Goal: Task Accomplishment & Management: Contribute content

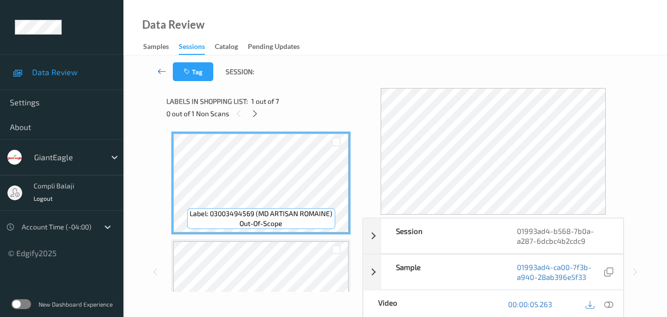
click at [158, 72] on icon at bounding box center [162, 71] width 9 height 10
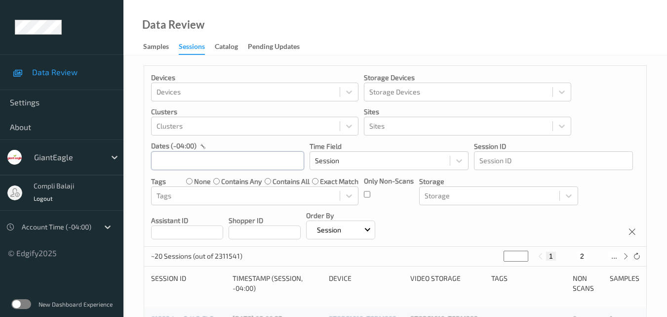
click at [270, 161] on input "text" at bounding box center [227, 160] width 153 height 19
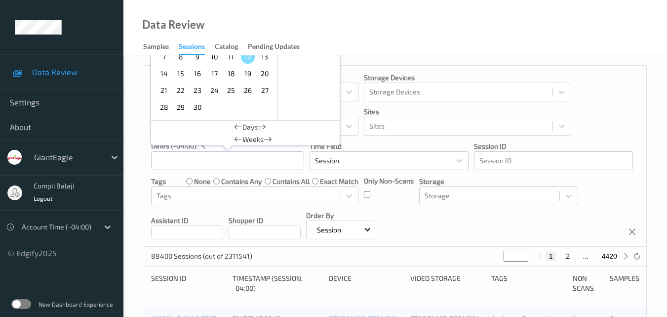
click at [201, 58] on span "9" at bounding box center [198, 57] width 14 height 14
type input "09/09/2025 00:00 -> 09/09/2025 23:59"
click at [625, 257] on icon at bounding box center [625, 255] width 7 height 7
type input "*"
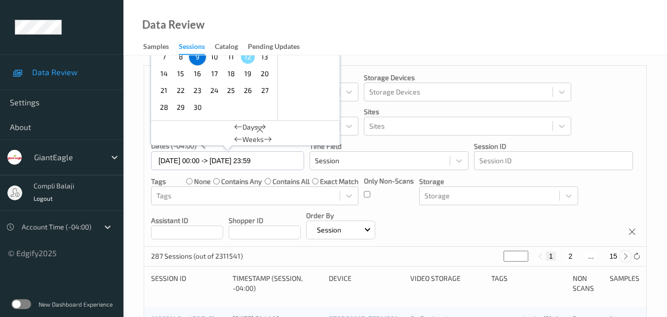
type input "*"
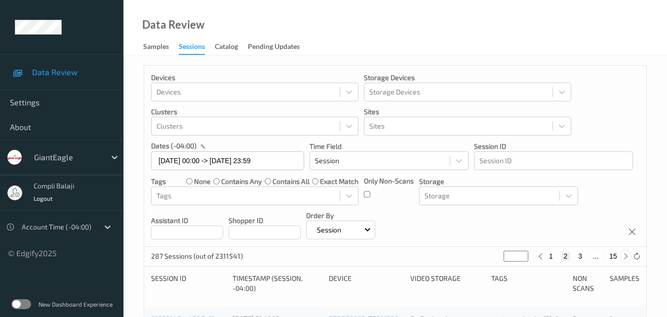
click at [625, 257] on icon at bounding box center [625, 255] width 7 height 7
type input "*"
click at [625, 257] on icon at bounding box center [625, 255] width 7 height 7
type input "*"
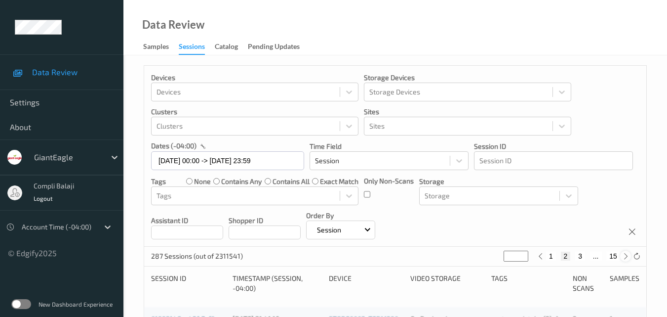
type input "*"
click at [624, 257] on icon at bounding box center [625, 255] width 7 height 7
type input "*"
click at [624, 257] on icon at bounding box center [625, 255] width 7 height 7
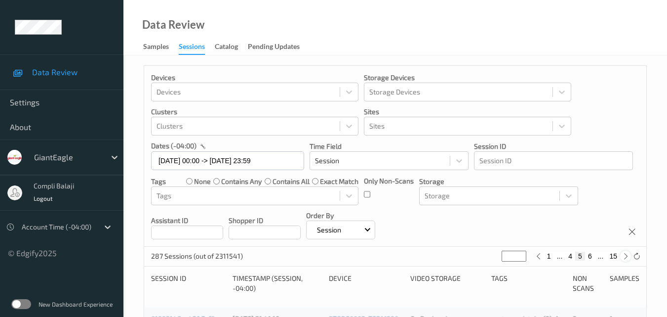
type input "*"
click at [623, 256] on icon at bounding box center [625, 255] width 7 height 7
type input "*"
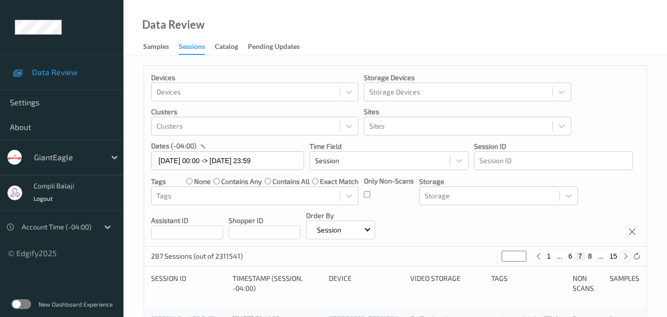
click at [623, 256] on icon at bounding box center [625, 255] width 7 height 7
type input "*"
click at [623, 256] on icon at bounding box center [625, 255] width 7 height 7
type input "*"
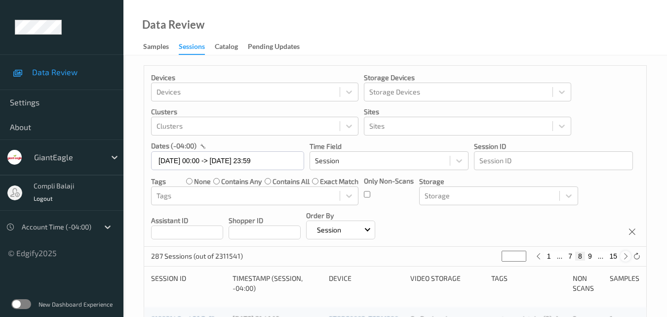
type input "*"
click at [622, 256] on icon at bounding box center [625, 255] width 7 height 7
type input "**"
click at [622, 256] on icon at bounding box center [625, 255] width 7 height 7
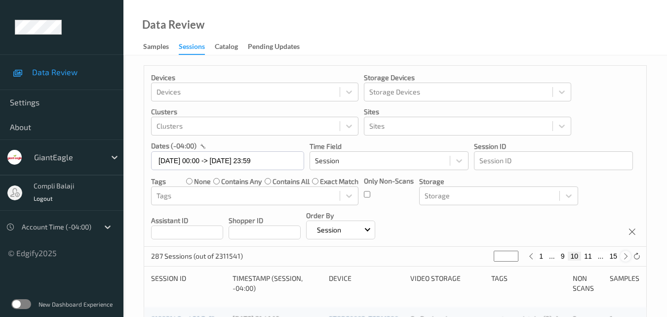
type input "**"
click at [622, 256] on icon at bounding box center [625, 255] width 7 height 7
type input "**"
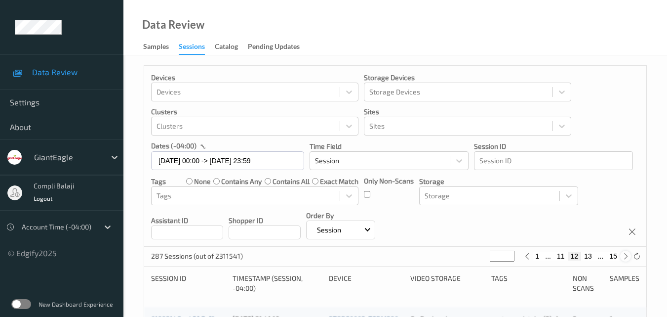
click at [622, 256] on icon at bounding box center [625, 255] width 7 height 7
type input "**"
click at [622, 256] on icon at bounding box center [625, 255] width 7 height 7
type input "**"
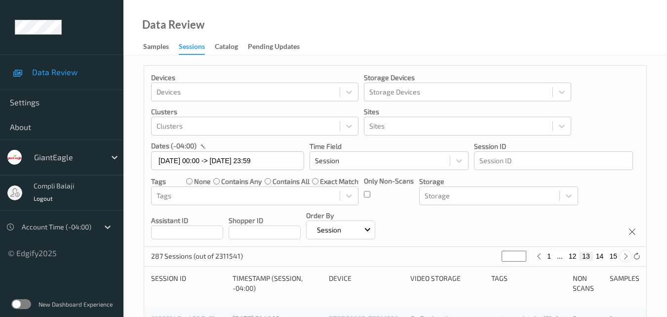
type input "**"
click at [596, 255] on button "14" at bounding box center [597, 255] width 14 height 9
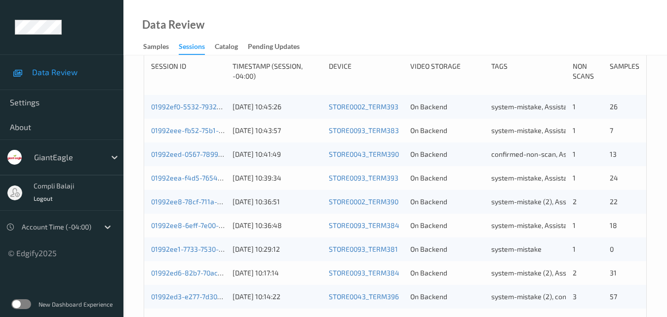
scroll to position [60, 0]
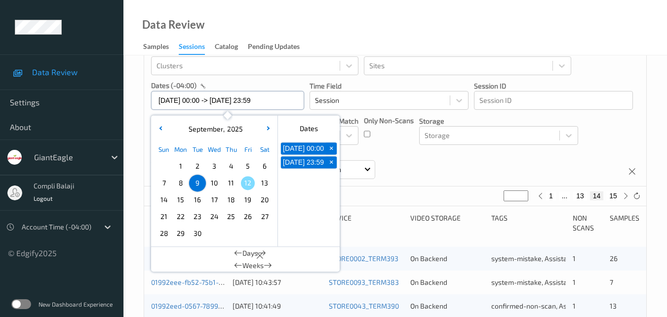
click at [282, 101] on input "09/09/2025 00:00 -> 09/09/2025 23:59" at bounding box center [227, 100] width 153 height 19
click at [230, 182] on span "11" at bounding box center [231, 183] width 14 height 14
type input "[DATE] 00:00"
type input "*"
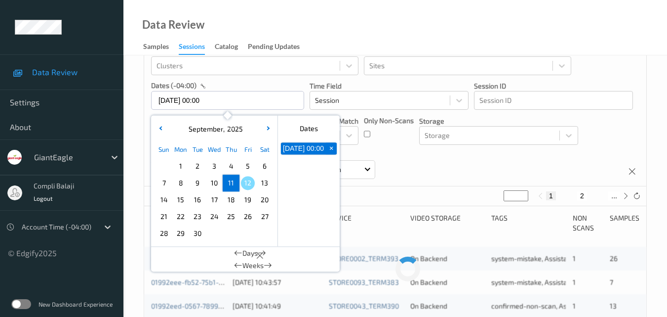
scroll to position [0, 0]
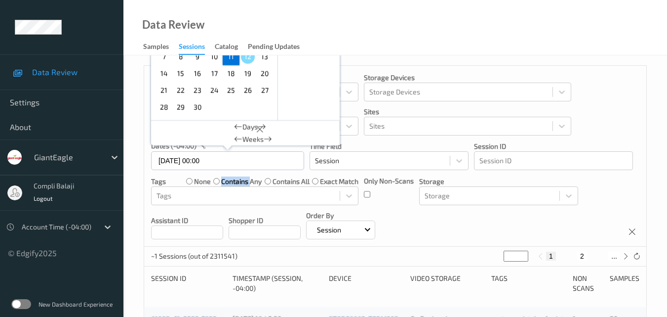
click at [230, 182] on label "contains any" at bounding box center [241, 181] width 40 height 10
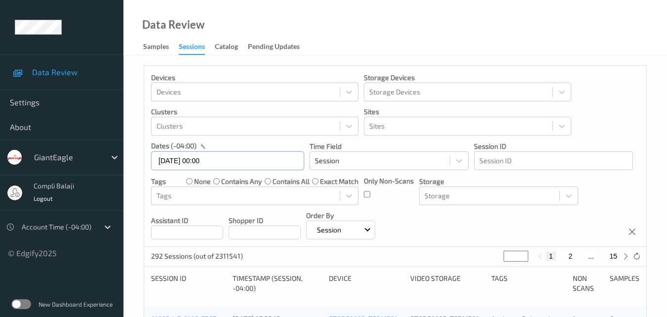
click at [242, 164] on input "[DATE] 00:00" at bounding box center [227, 160] width 153 height 19
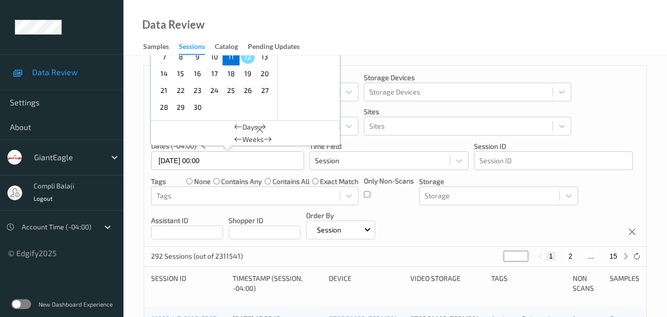
click at [233, 60] on span "11" at bounding box center [231, 57] width 14 height 14
type input "[DATE] 00:00 -> [DATE] 23:59"
click at [622, 256] on icon at bounding box center [625, 255] width 7 height 7
type input "*"
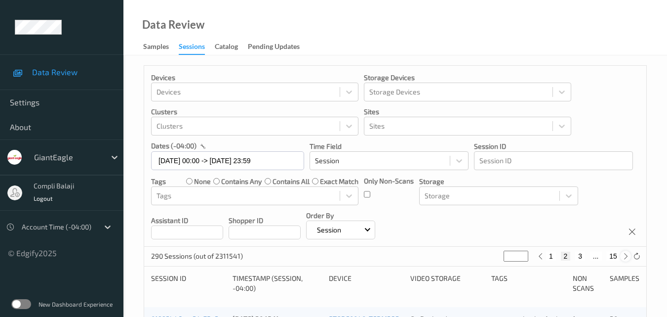
click at [622, 256] on icon at bounding box center [625, 255] width 7 height 7
type input "*"
click at [622, 256] on icon at bounding box center [625, 255] width 7 height 7
type input "*"
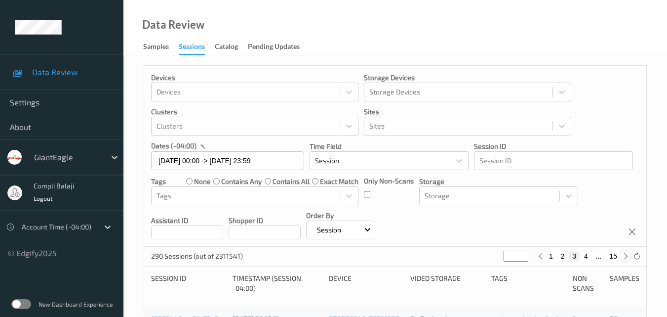
type input "*"
click at [578, 255] on button "4" at bounding box center [580, 255] width 10 height 9
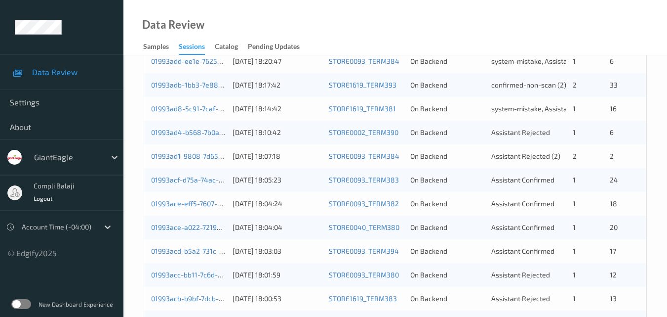
scroll to position [346, 0]
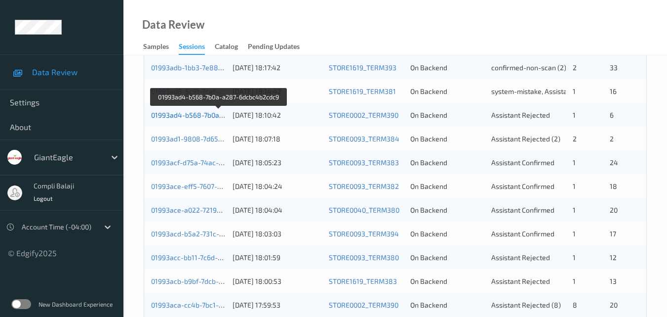
click at [183, 117] on link "01993ad4-b568-7b0a-a287-6dcbc4b2cdc9" at bounding box center [219, 115] width 136 height 8
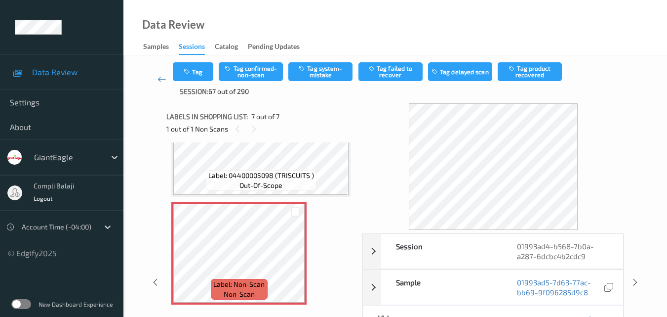
scroll to position [99, 0]
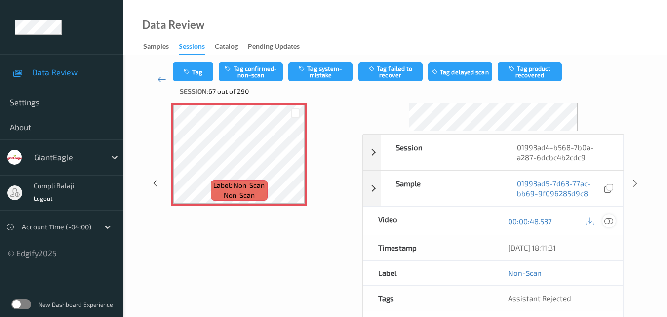
click at [608, 222] on icon at bounding box center [608, 220] width 9 height 9
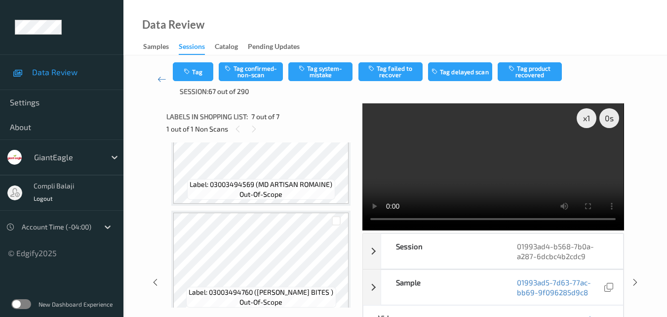
scroll to position [0, 0]
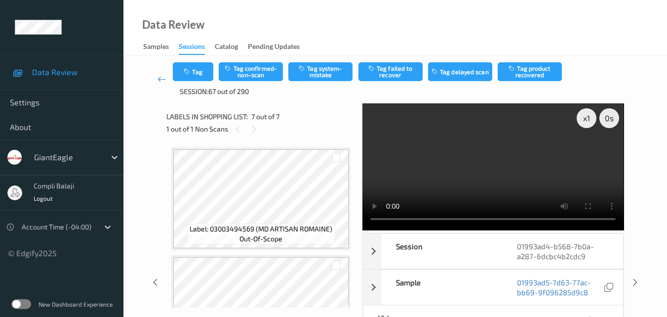
click at [458, 42] on div "Data Review Samples Sessions Catalog Pending Updates" at bounding box center [395, 27] width 544 height 55
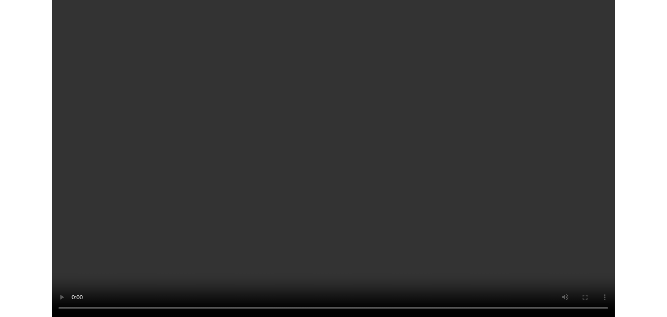
scroll to position [531, 0]
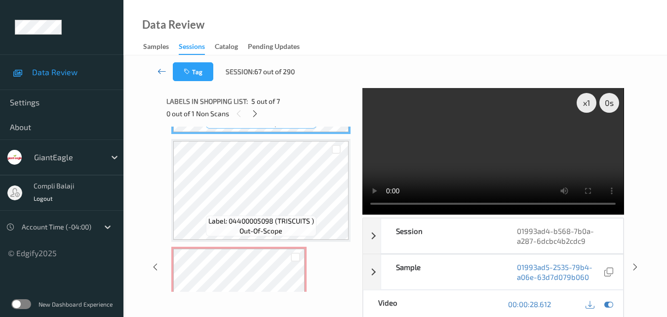
click at [160, 73] on icon at bounding box center [162, 71] width 9 height 10
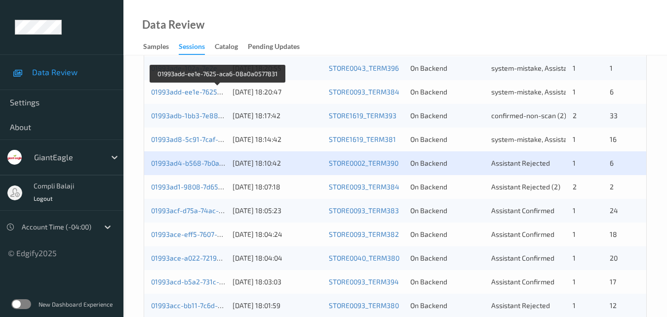
scroll to position [346, 0]
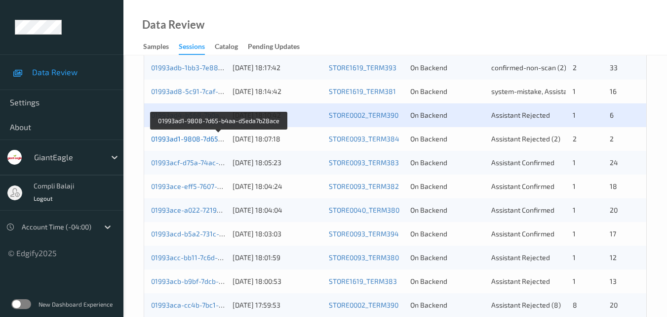
click at [198, 140] on link "01993ad1-9808-7d65-b4aa-d5eda7b28ace" at bounding box center [219, 138] width 136 height 8
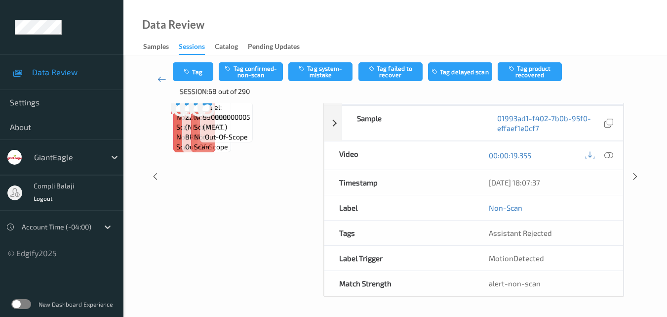
scroll to position [94, 0]
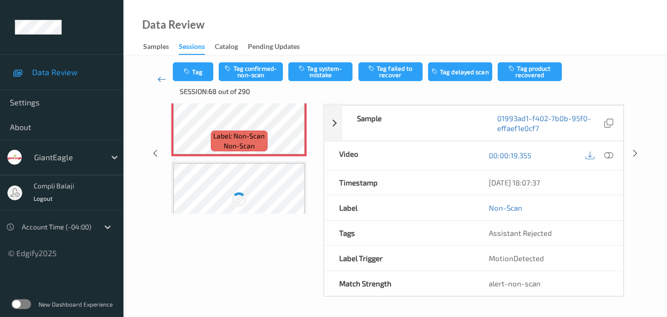
click at [158, 78] on icon at bounding box center [162, 79] width 9 height 10
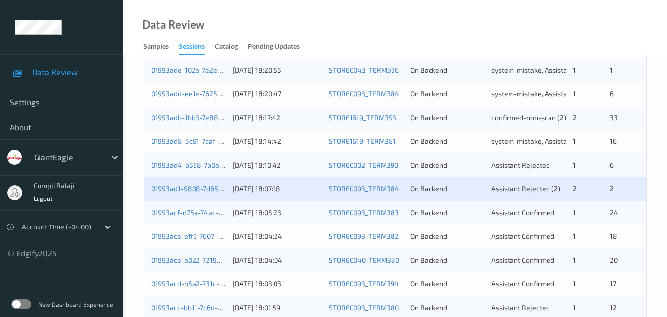
scroll to position [296, 0]
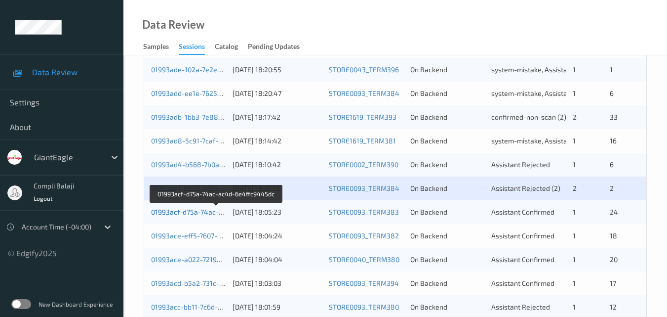
click at [209, 213] on link "01993acf-d75a-74ac-ac4d-6e4ffc9445dc" at bounding box center [216, 211] width 131 height 8
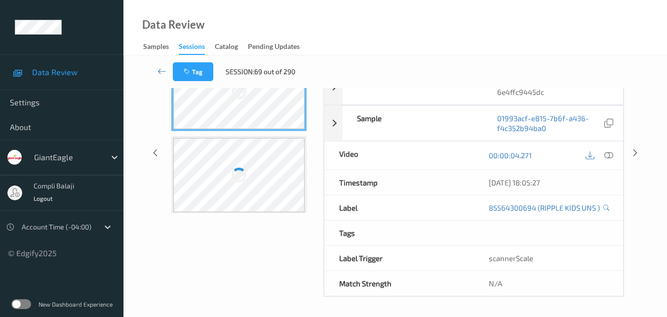
scroll to position [201, 0]
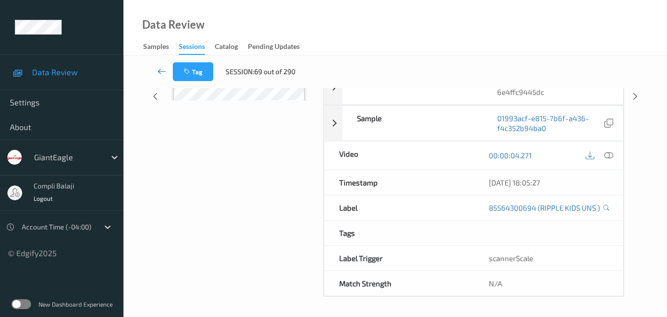
click at [160, 71] on icon at bounding box center [162, 71] width 9 height 10
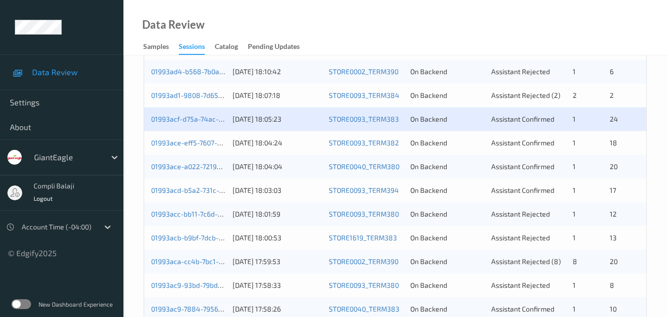
scroll to position [395, 0]
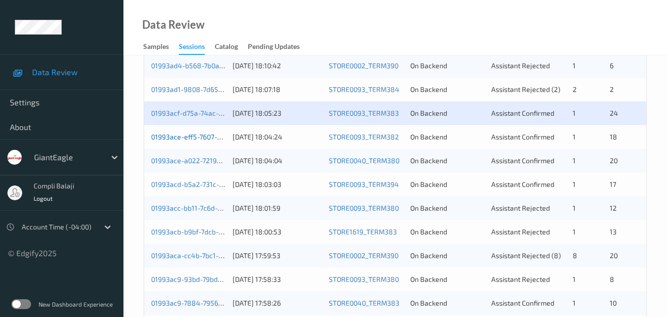
click at [200, 140] on link "01993ace-eff5-7607-8021-ffeedb0e641d" at bounding box center [215, 136] width 128 height 8
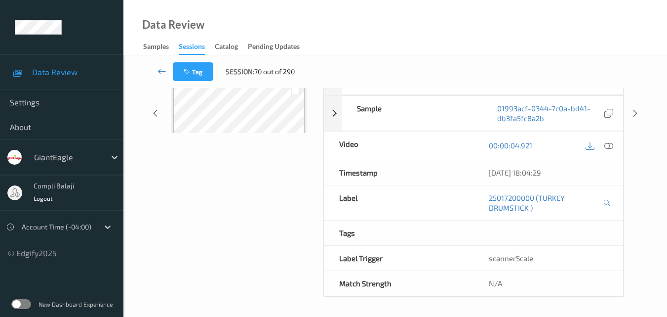
scroll to position [159, 0]
click at [158, 73] on icon at bounding box center [162, 71] width 9 height 10
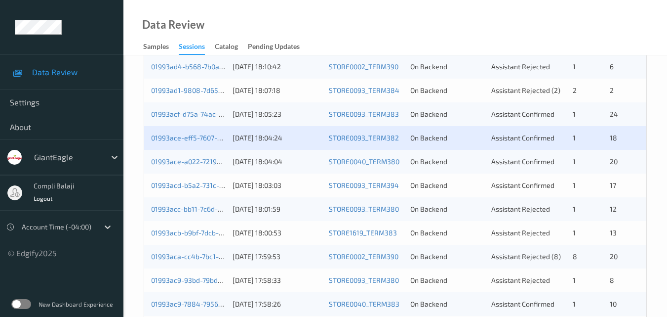
scroll to position [395, 0]
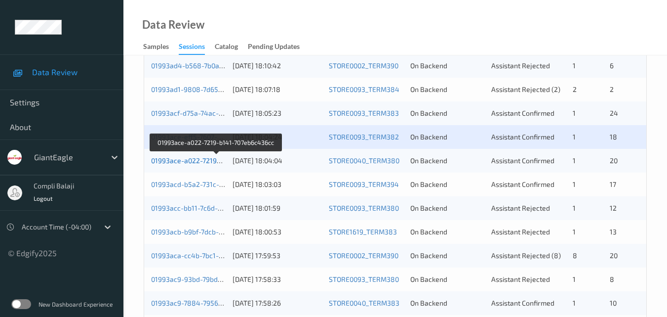
click at [206, 161] on link "01993ace-a022-7219-b141-707eb6c436cc" at bounding box center [216, 160] width 131 height 8
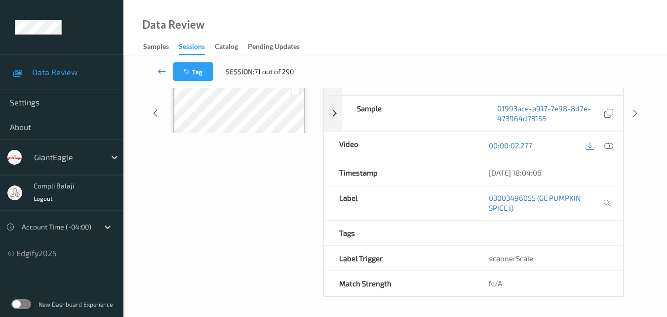
scroll to position [159, 0]
click at [157, 70] on link at bounding box center [162, 71] width 22 height 19
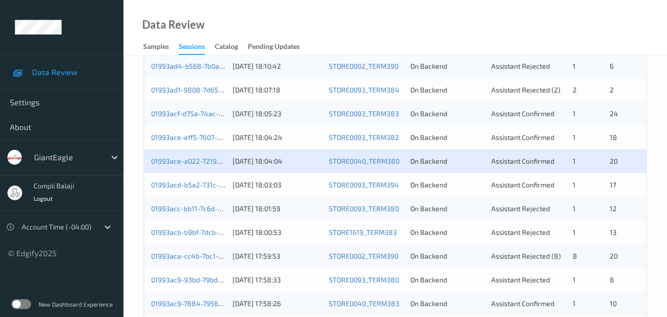
scroll to position [395, 0]
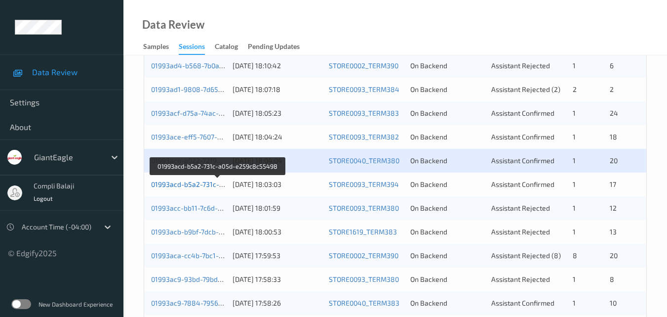
click at [200, 185] on link "01993acd-b5a2-731c-a05d-e259c8c55498" at bounding box center [218, 184] width 135 height 8
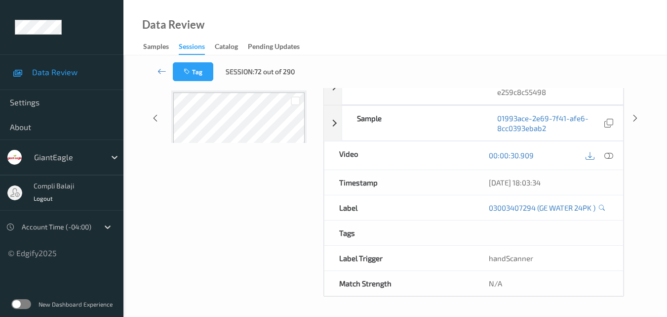
scroll to position [149, 0]
click at [160, 74] on icon at bounding box center [162, 71] width 9 height 10
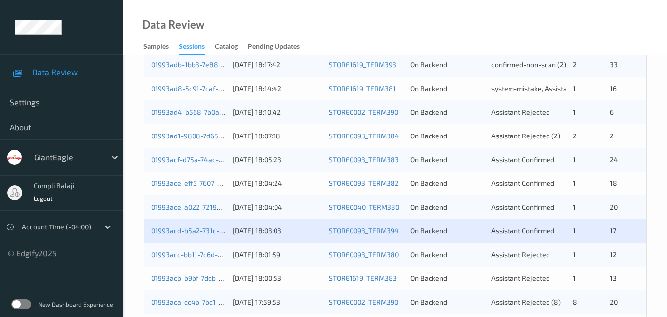
scroll to position [444, 0]
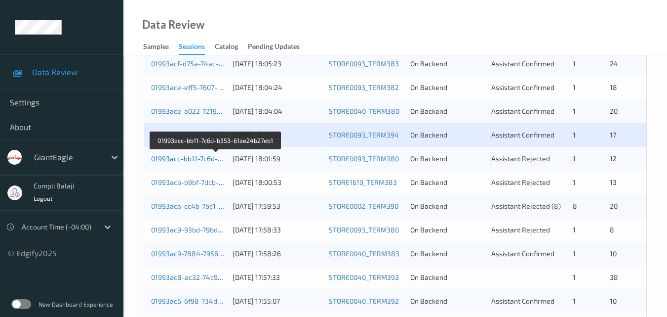
click at [190, 159] on link "01993acc-bb11-7c6d-b353-61ae24b27eb1" at bounding box center [216, 158] width 131 height 8
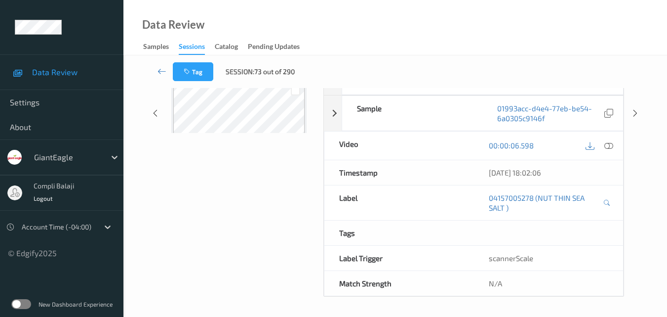
scroll to position [159, 0]
click at [158, 72] on icon at bounding box center [162, 71] width 9 height 10
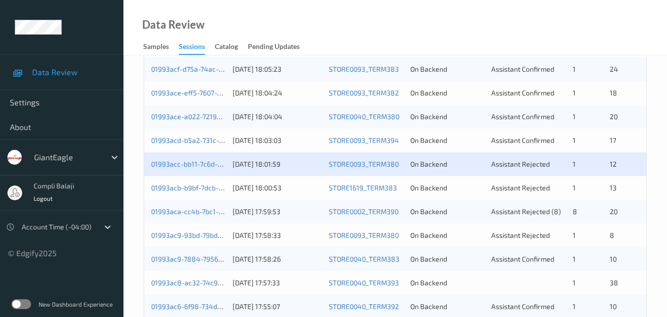
scroll to position [444, 0]
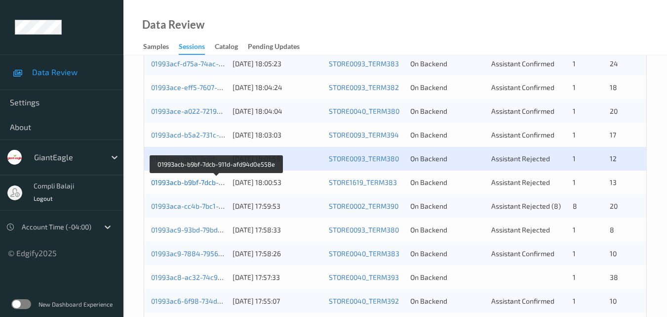
click at [202, 184] on link "01993acb-b9bf-7dcb-911d-afd94d0e558e" at bounding box center [216, 182] width 131 height 8
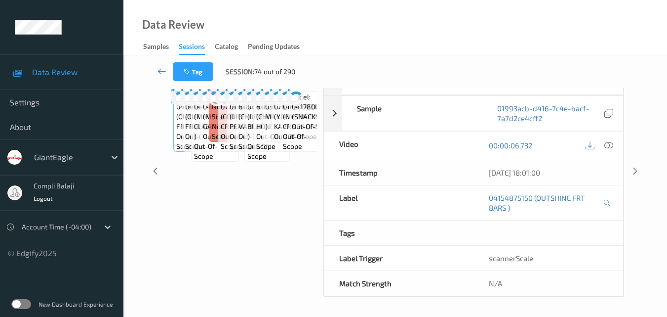
scroll to position [201, 0]
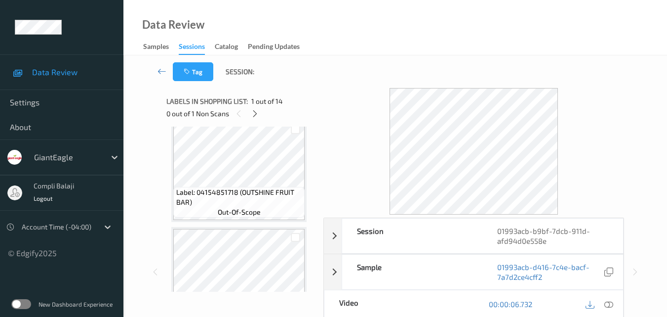
scroll to position [247, 0]
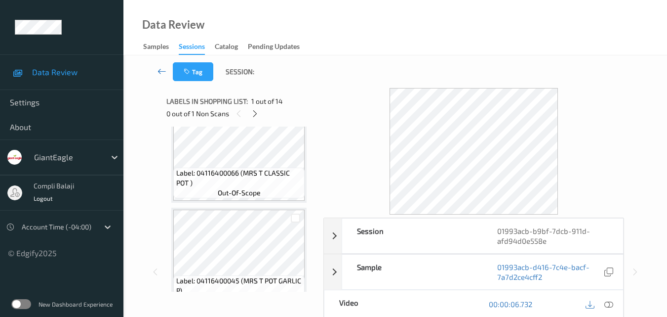
click at [158, 69] on icon at bounding box center [162, 71] width 9 height 10
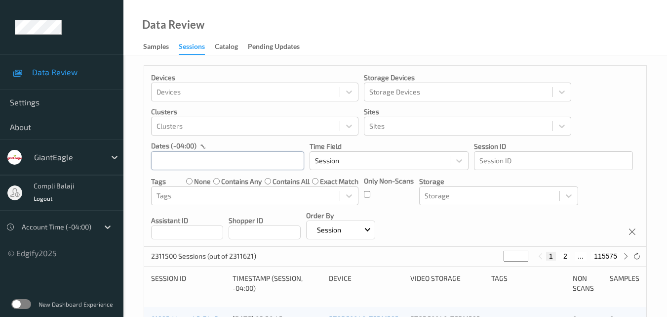
click at [243, 161] on input "text" at bounding box center [227, 160] width 153 height 19
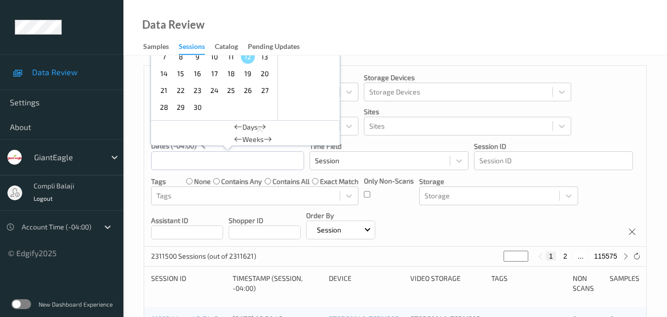
click at [231, 59] on span "11" at bounding box center [231, 57] width 14 height 14
type input "[DATE] 00:00 -> [DATE] 23:59"
click at [632, 131] on div "Devices Devices Storage Devices Storage Devices Clusters Clusters Sites Sites d…" at bounding box center [395, 156] width 502 height 181
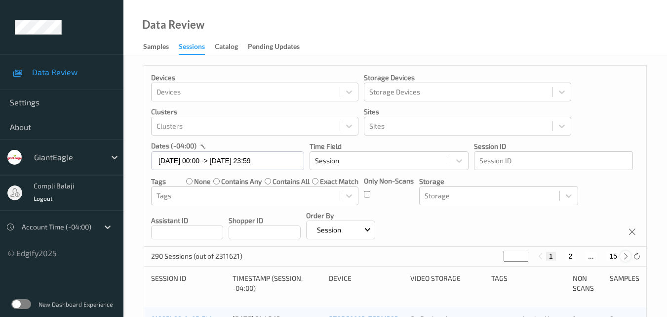
click at [627, 255] on icon at bounding box center [625, 255] width 7 height 7
type input "*"
click at [627, 256] on icon at bounding box center [625, 255] width 7 height 7
type input "*"
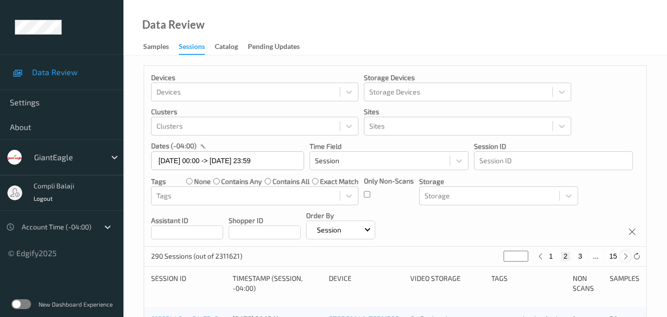
type input "*"
click at [583, 256] on button "4" at bounding box center [586, 255] width 10 height 9
type input "*"
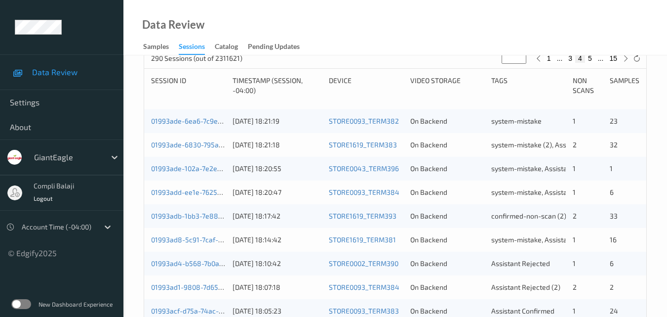
scroll to position [247, 0]
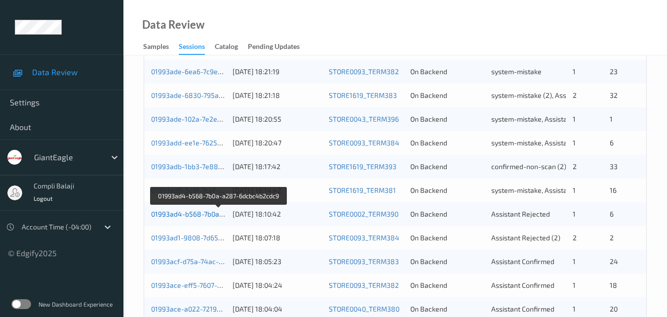
click at [208, 215] on link "01993ad4-b568-7b0a-a287-6dcbc4b2cdc9" at bounding box center [219, 213] width 136 height 8
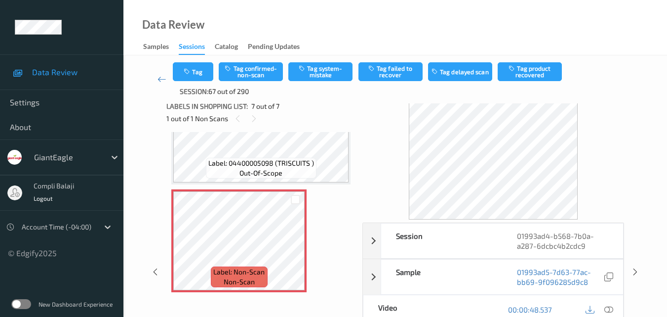
scroll to position [60, 0]
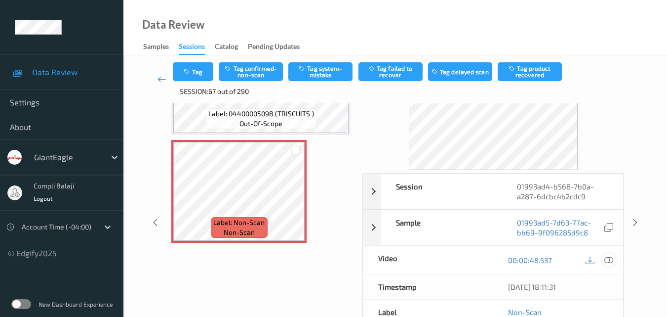
click at [607, 259] on icon at bounding box center [608, 259] width 9 height 9
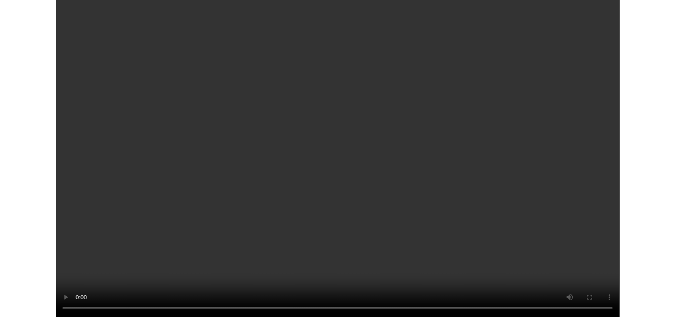
scroll to position [531, 0]
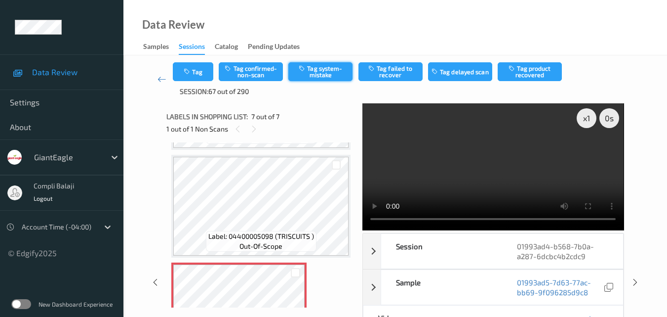
click at [327, 76] on button "Tag system-mistake" at bounding box center [320, 71] width 64 height 19
click at [204, 71] on button "Tag" at bounding box center [193, 71] width 40 height 19
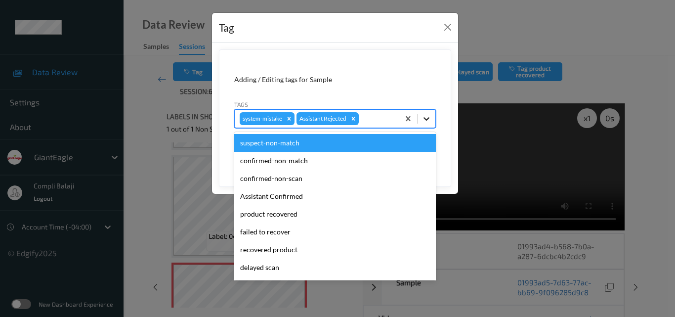
click at [430, 120] on icon at bounding box center [426, 119] width 10 height 10
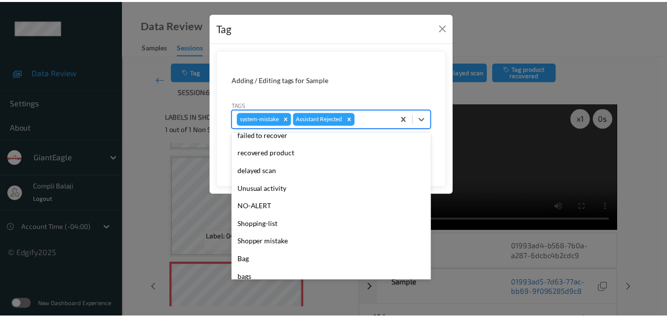
scroll to position [99, 0]
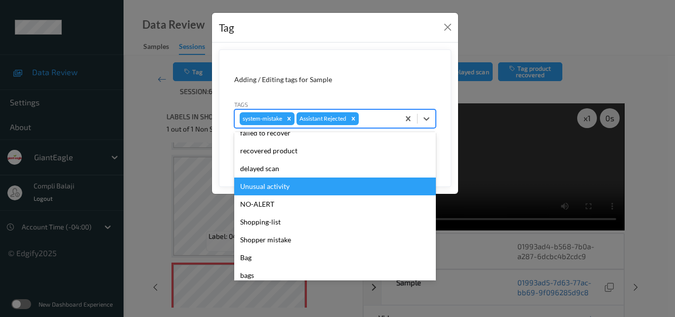
click at [289, 194] on div "Unusual activity" at bounding box center [334, 186] width 201 height 18
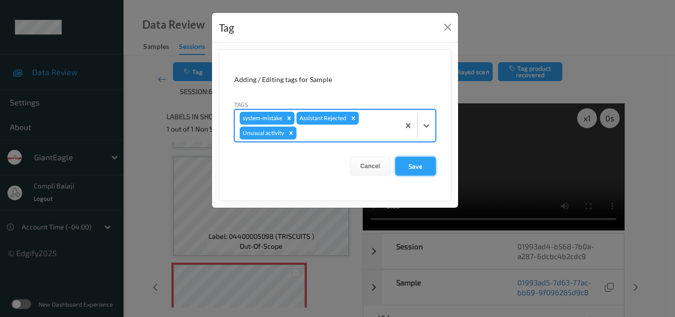
click at [422, 166] on button "Save" at bounding box center [415, 166] width 40 height 19
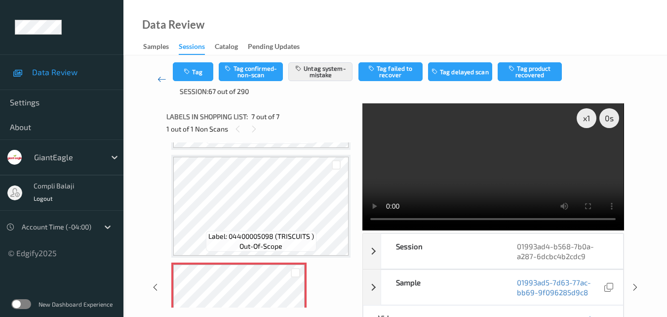
click at [160, 79] on icon at bounding box center [162, 79] width 9 height 10
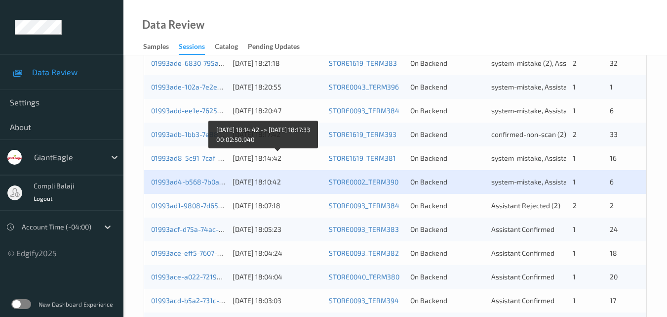
scroll to position [296, 0]
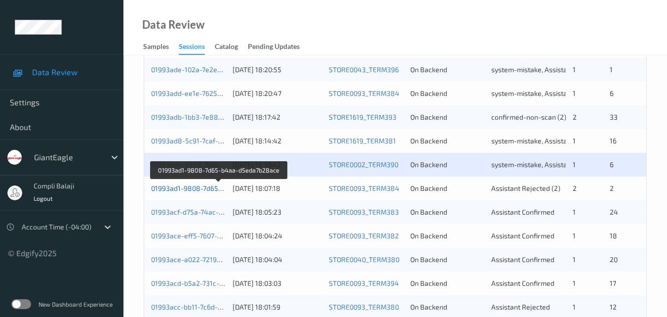
click at [194, 189] on link "01993ad1-9808-7d65-b4aa-d5eda7b28ace" at bounding box center [219, 188] width 136 height 8
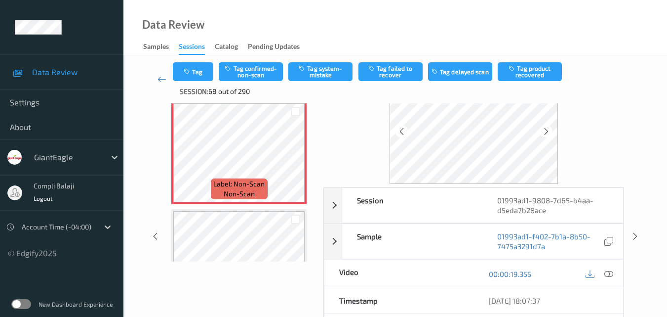
scroll to position [63, 0]
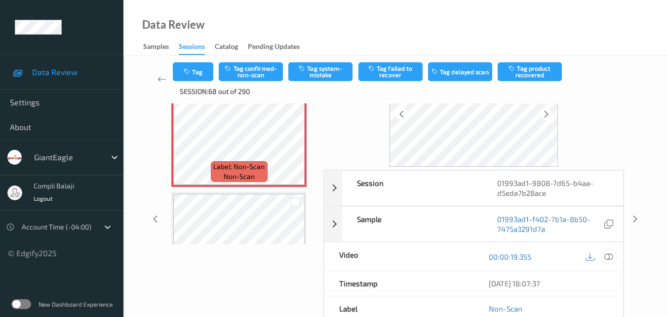
click at [613, 256] on icon at bounding box center [608, 255] width 9 height 9
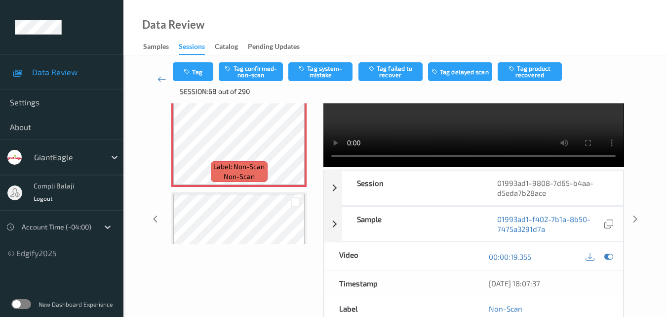
scroll to position [0, 0]
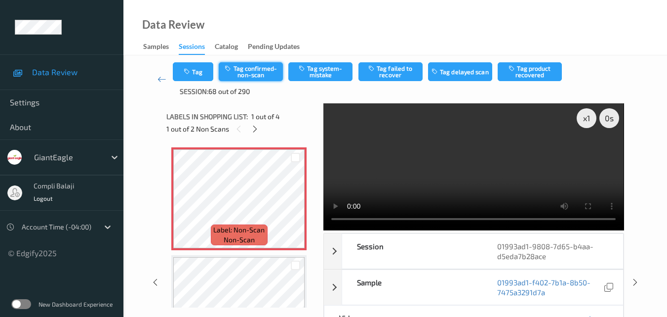
click at [255, 76] on button "Tag confirmed-non-scan" at bounding box center [251, 71] width 64 height 19
click at [525, 74] on button "Tag product recovered" at bounding box center [530, 71] width 64 height 19
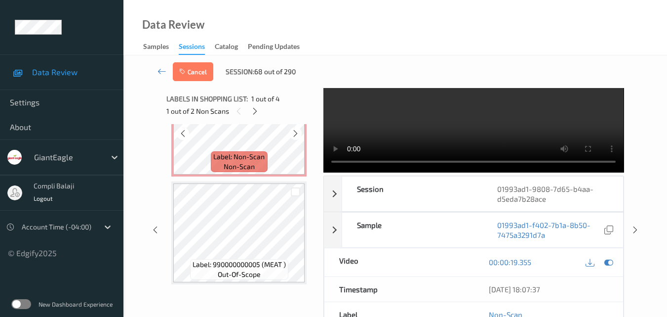
scroll to position [99, 0]
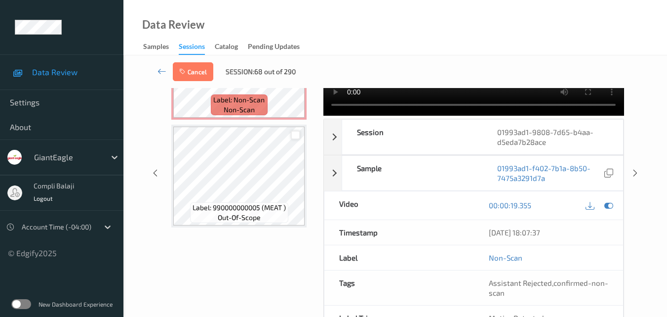
click at [296, 133] on div at bounding box center [295, 134] width 9 height 9
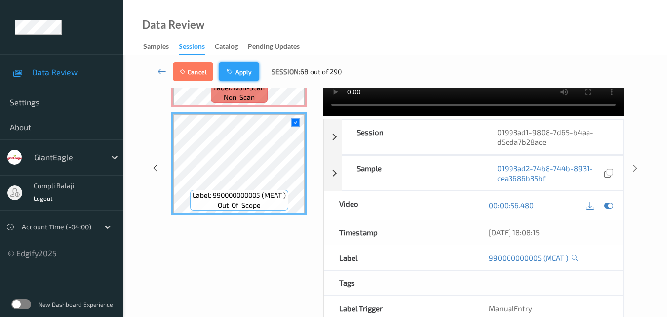
click at [246, 70] on button "Apply" at bounding box center [239, 71] width 40 height 19
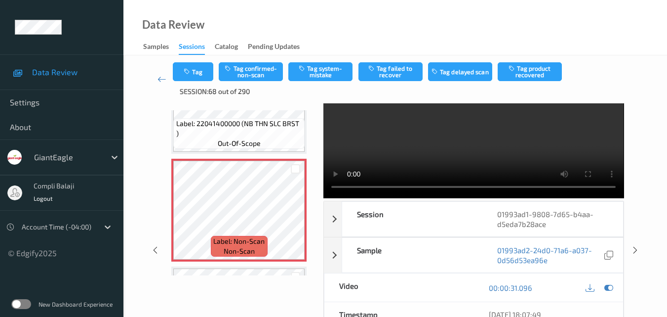
scroll to position [49, 0]
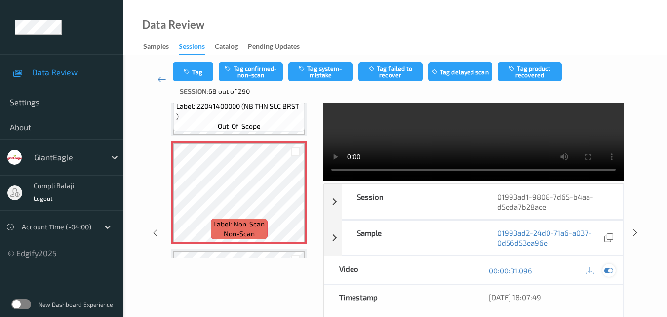
click at [611, 270] on icon at bounding box center [608, 270] width 9 height 9
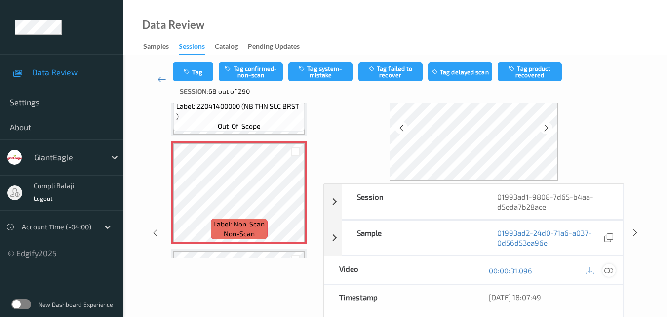
click at [608, 272] on icon at bounding box center [608, 269] width 9 height 9
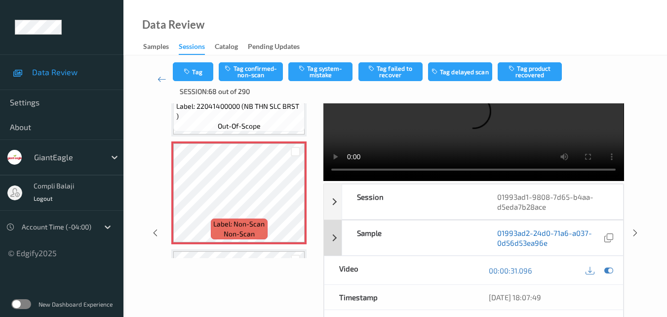
scroll to position [0, 0]
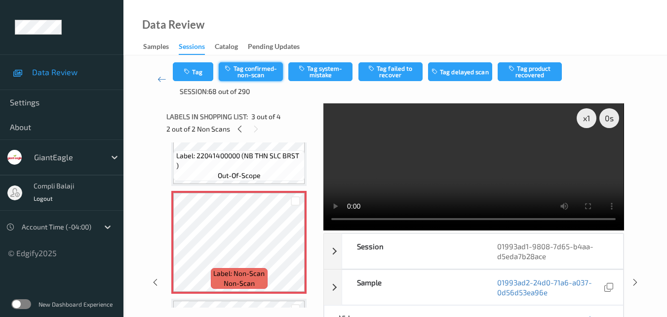
click at [264, 72] on button "Tag confirmed-non-scan" at bounding box center [251, 71] width 64 height 19
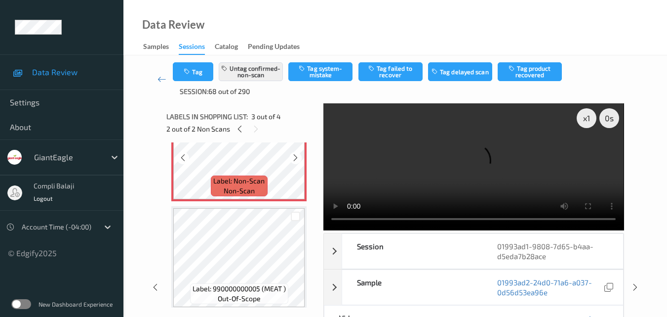
scroll to position [271, 0]
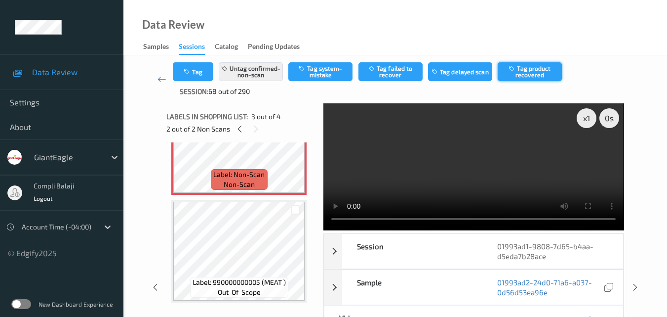
click at [537, 72] on button "Tag product recovered" at bounding box center [530, 71] width 64 height 19
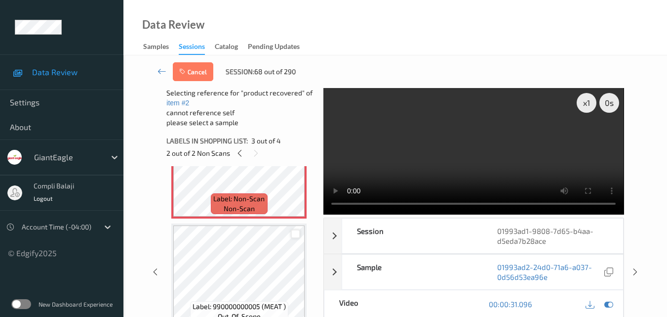
click at [294, 231] on div at bounding box center [295, 233] width 9 height 9
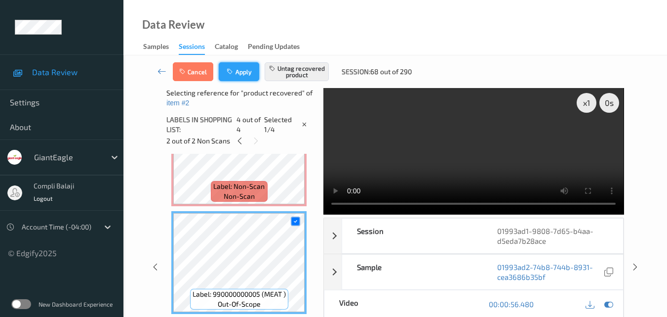
click at [247, 76] on button "Apply" at bounding box center [239, 71] width 40 height 19
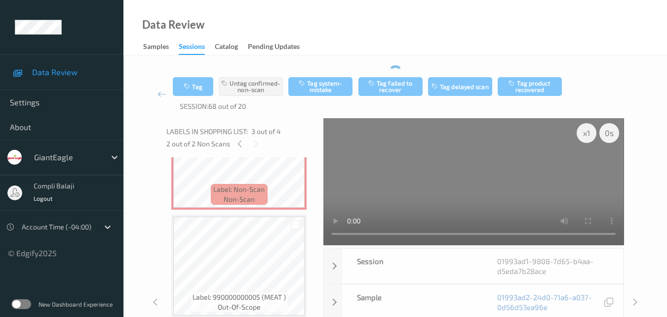
scroll to position [113, 0]
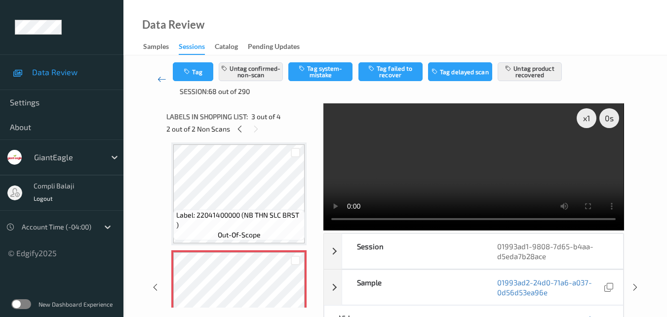
click at [161, 78] on icon at bounding box center [162, 79] width 9 height 10
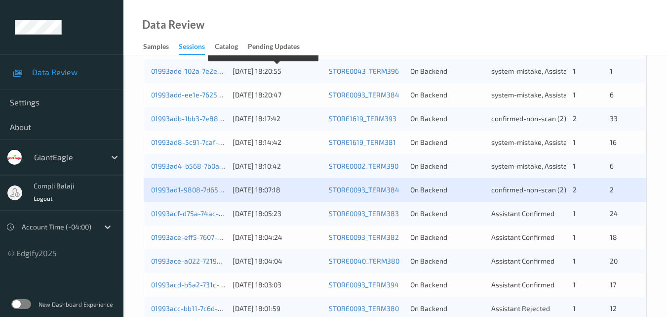
scroll to position [296, 0]
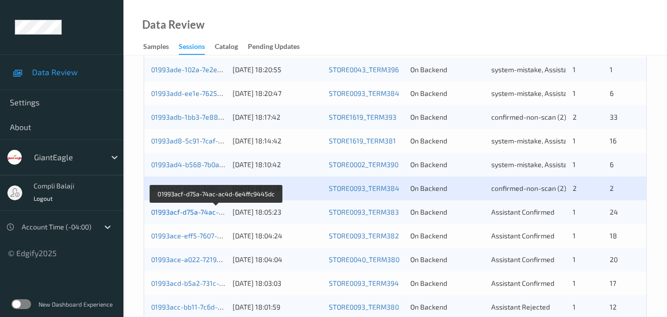
click at [187, 213] on link "01993acf-d75a-74ac-ac4d-6e4ffc9445dc" at bounding box center [216, 211] width 131 height 8
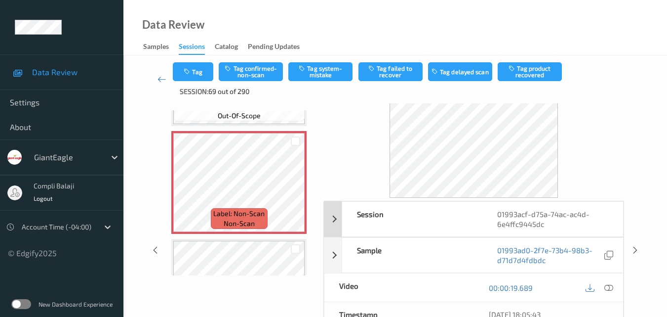
scroll to position [49, 0]
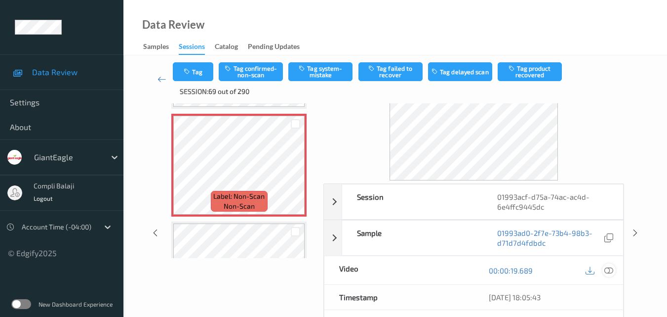
click at [610, 273] on icon at bounding box center [608, 269] width 9 height 9
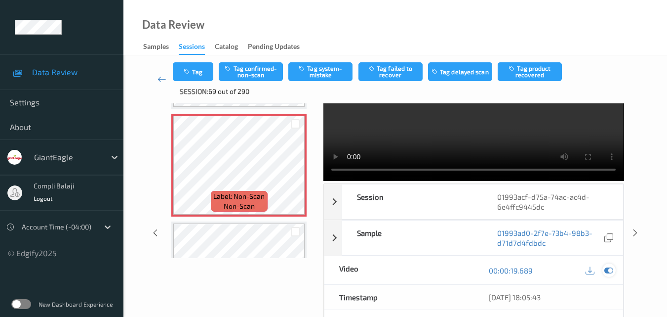
click at [607, 271] on icon at bounding box center [608, 270] width 9 height 9
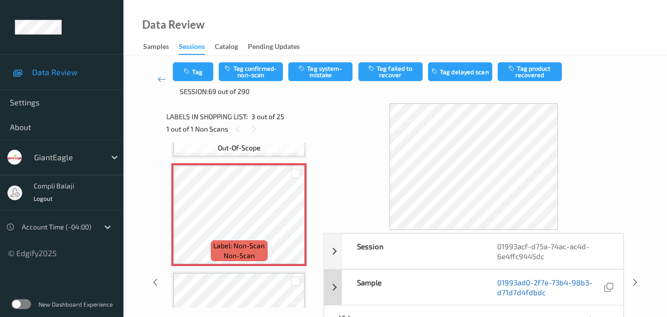
scroll to position [99, 0]
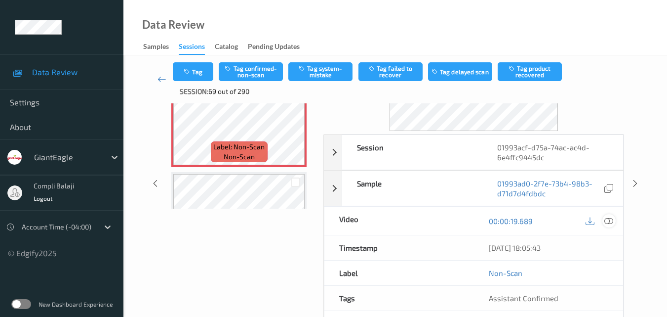
click at [608, 225] on div at bounding box center [608, 220] width 13 height 13
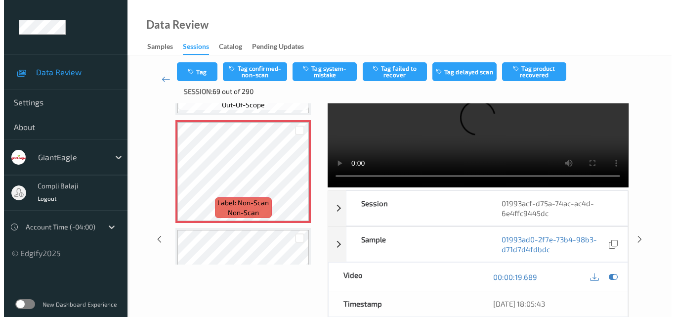
scroll to position [0, 0]
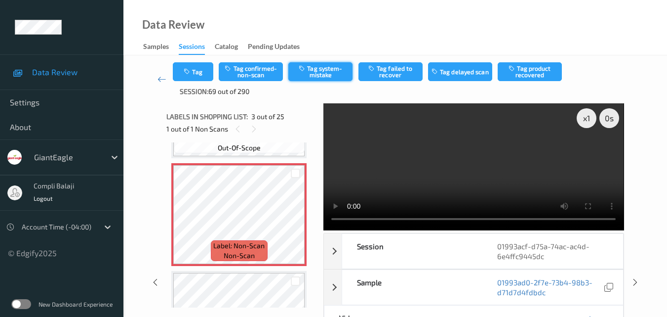
click at [319, 77] on button "Tag system-mistake" at bounding box center [320, 71] width 64 height 19
click at [204, 77] on button "Tag" at bounding box center [193, 71] width 40 height 19
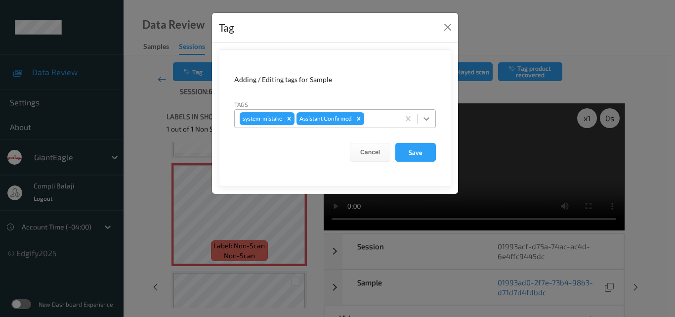
click at [429, 120] on icon at bounding box center [426, 119] width 10 height 10
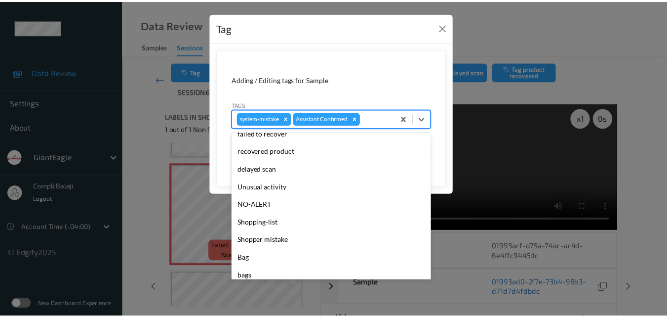
scroll to position [99, 0]
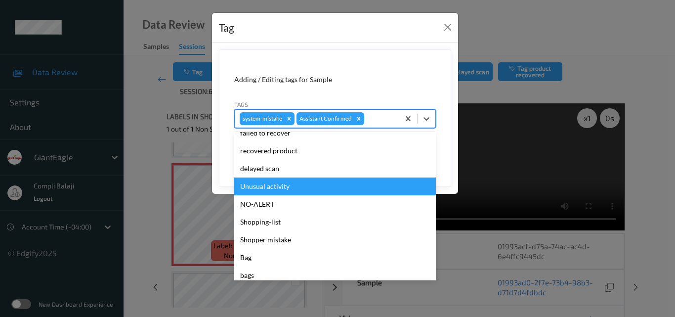
click at [279, 188] on div "Unusual activity" at bounding box center [334, 186] width 201 height 18
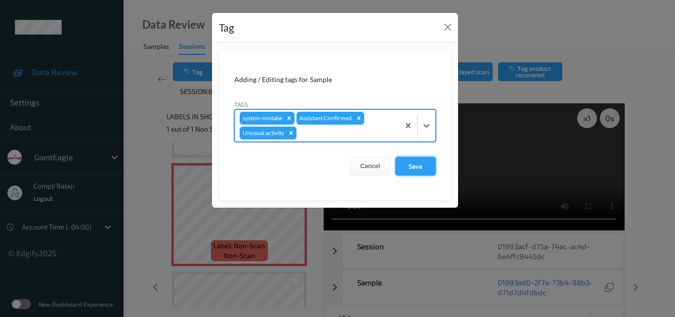
drag, startPoint x: 419, startPoint y: 169, endPoint x: 416, endPoint y: 164, distance: 6.0
click at [418, 170] on button "Save" at bounding box center [415, 166] width 40 height 19
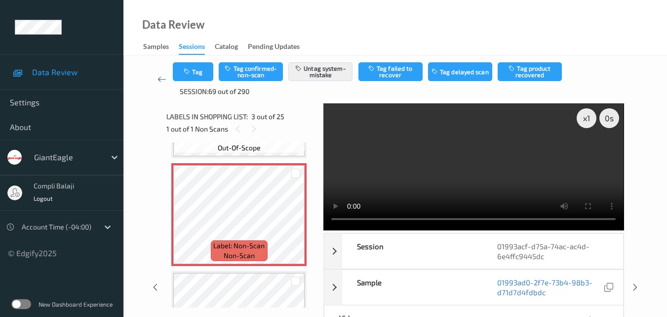
click at [156, 81] on link at bounding box center [162, 79] width 22 height 34
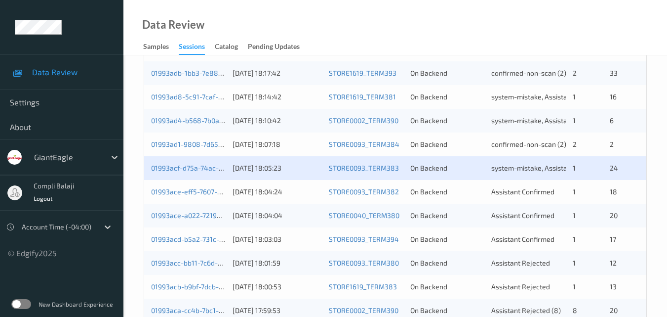
scroll to position [346, 0]
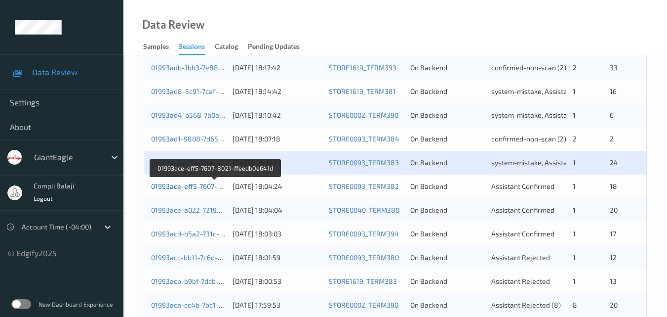
click at [198, 188] on link "01993ace-eff5-7607-8021-ffeedb0e641d" at bounding box center [215, 186] width 128 height 8
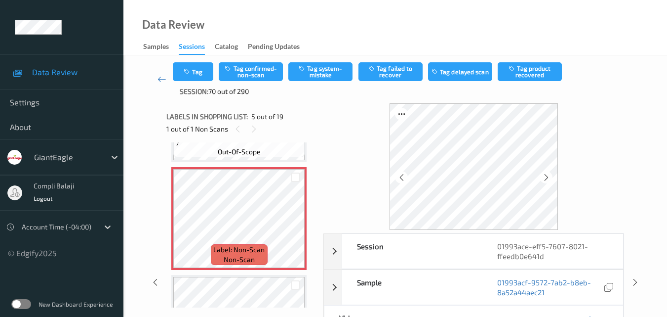
scroll to position [49, 0]
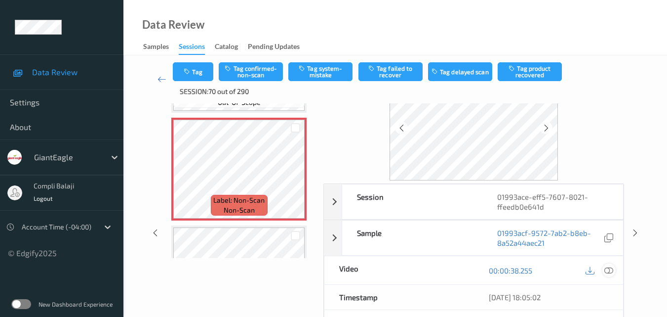
click at [610, 269] on icon at bounding box center [608, 269] width 9 height 9
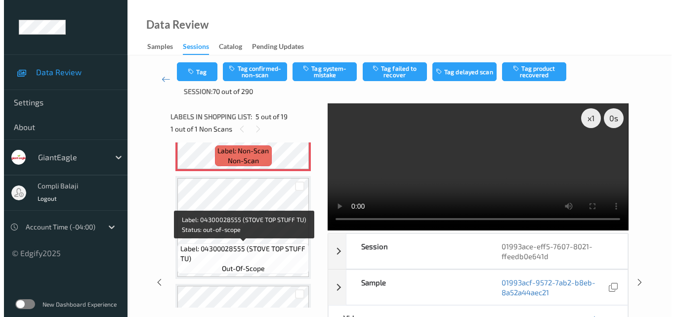
scroll to position [460, 0]
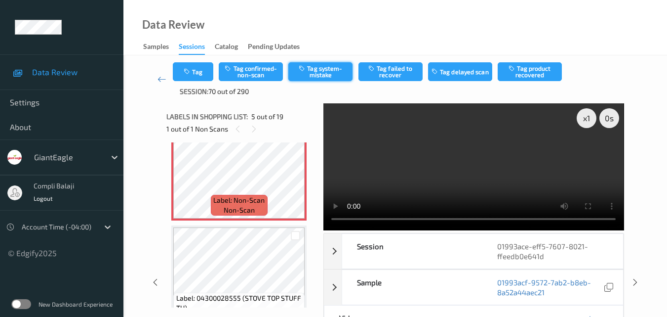
click at [324, 76] on button "Tag system-mistake" at bounding box center [320, 71] width 64 height 19
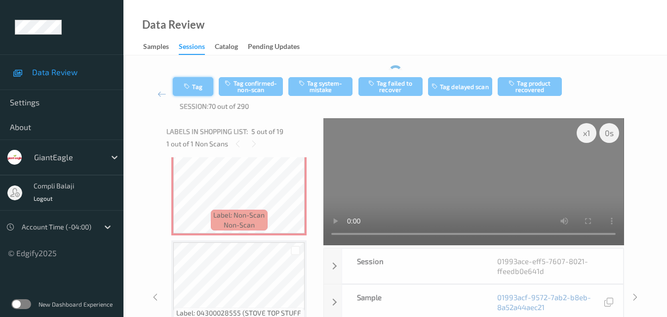
click at [202, 83] on div "Tag Tag confirmed-non-scan Tag system-mistake Tag failed to recover Tag delayed…" at bounding box center [395, 94] width 445 height 34
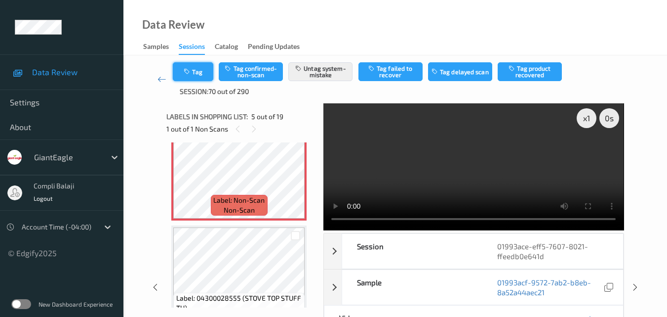
click at [201, 73] on button "Tag" at bounding box center [193, 71] width 40 height 19
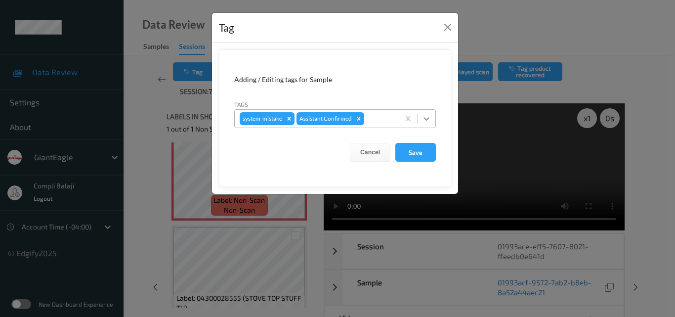
click at [428, 119] on icon at bounding box center [426, 118] width 6 height 3
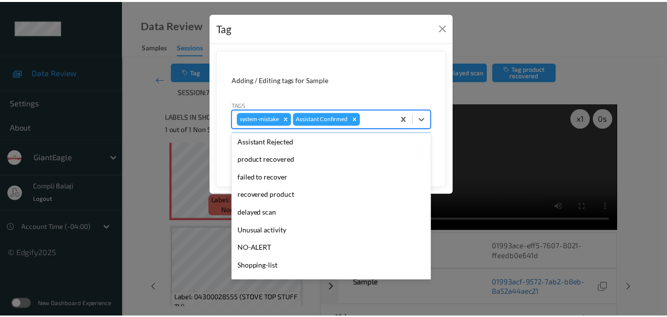
scroll to position [105, 0]
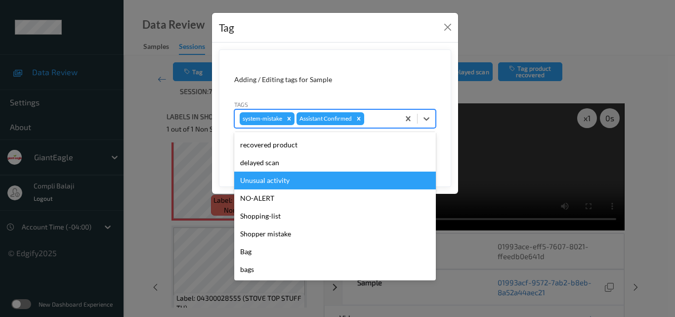
click at [278, 184] on div "Unusual activity" at bounding box center [334, 180] width 201 height 18
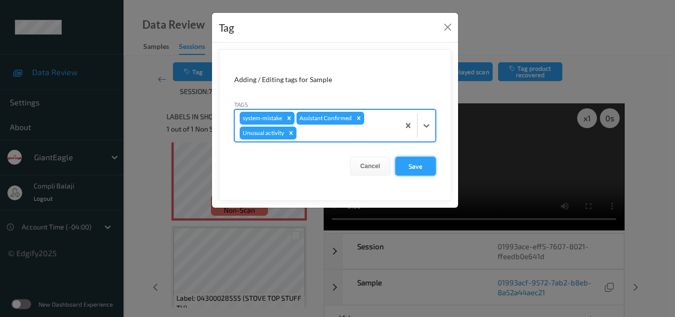
click at [416, 170] on button "Save" at bounding box center [415, 166] width 40 height 19
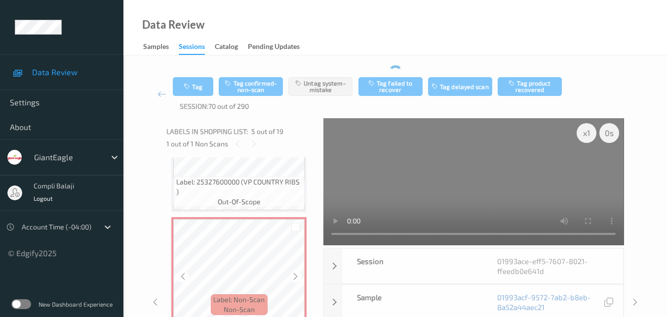
scroll to position [361, 0]
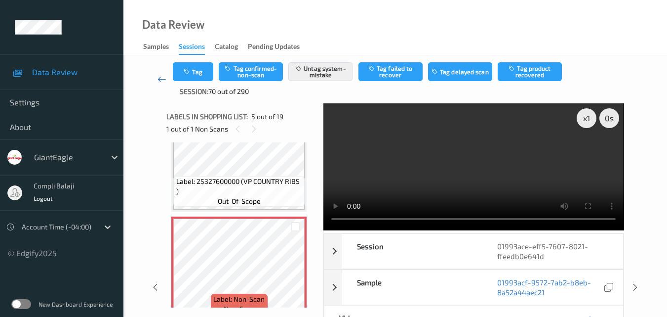
click at [160, 81] on icon at bounding box center [162, 79] width 9 height 10
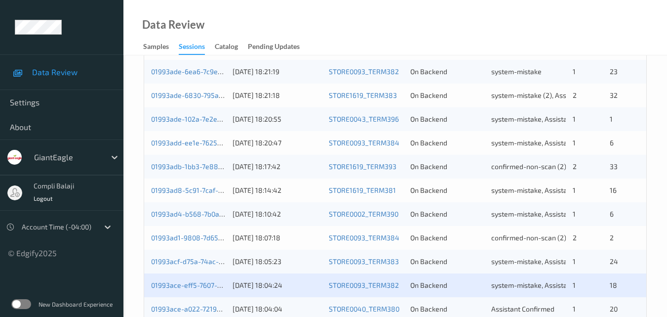
scroll to position [346, 0]
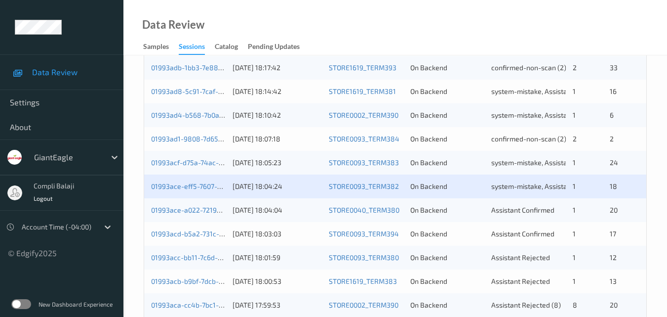
click at [181, 214] on div "01993ace-a022-7219-b141-707eb6c436cc" at bounding box center [188, 210] width 75 height 10
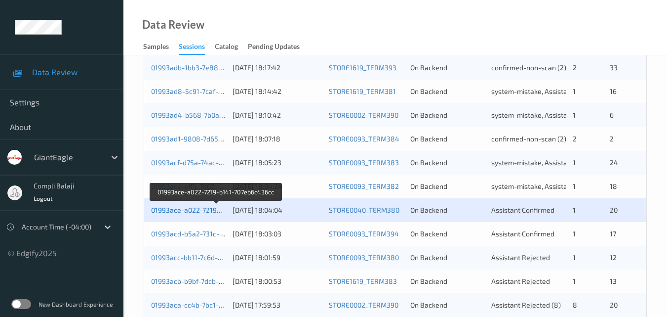
click at [199, 213] on link "01993ace-a022-7219-b141-707eb6c436cc" at bounding box center [216, 209] width 131 height 8
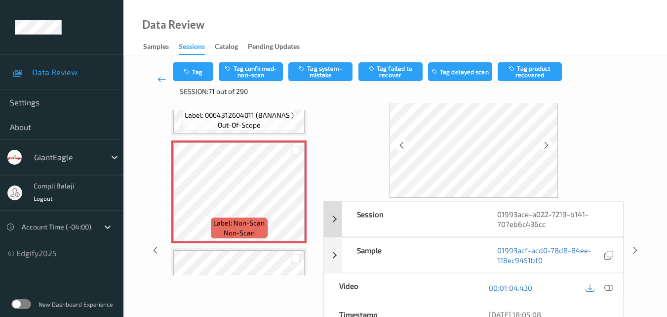
scroll to position [49, 0]
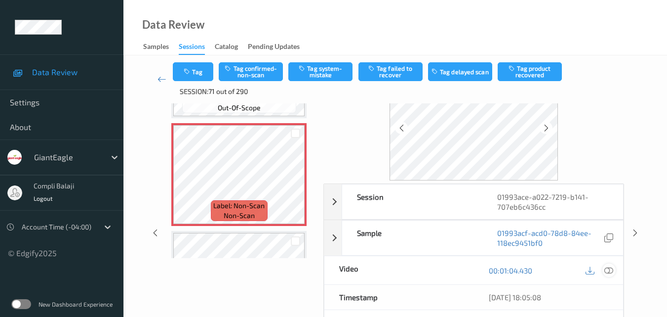
click at [608, 267] on icon at bounding box center [608, 269] width 9 height 9
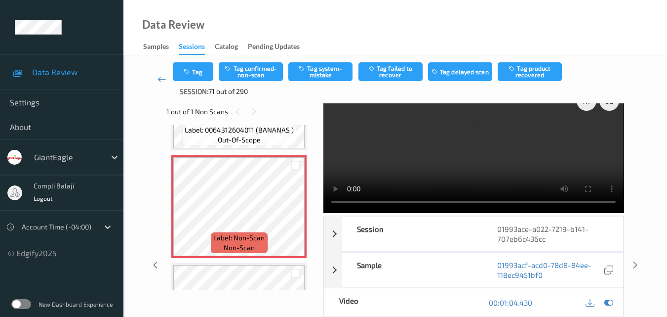
scroll to position [0, 0]
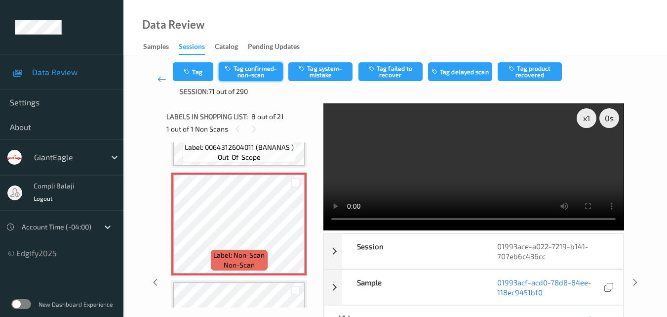
click at [253, 75] on button "Tag confirmed-non-scan" at bounding box center [251, 71] width 64 height 19
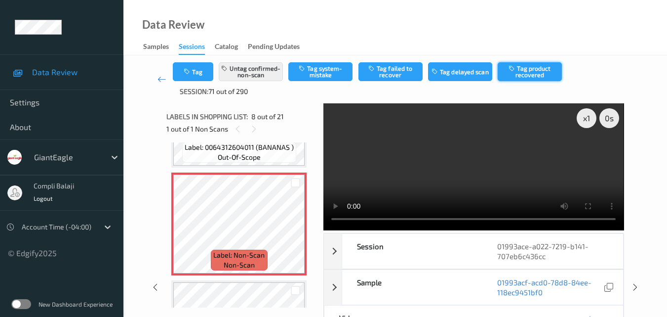
click at [529, 72] on button "Tag product recovered" at bounding box center [530, 71] width 64 height 19
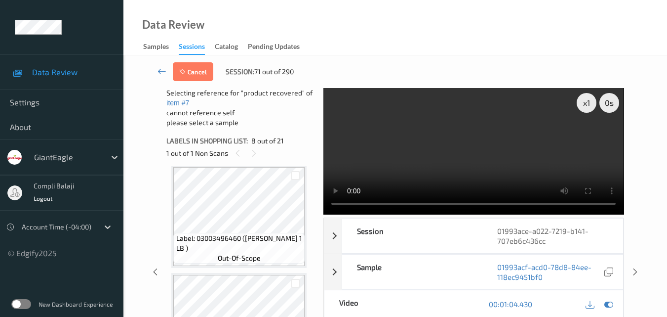
scroll to position [975, 0]
click at [296, 174] on div at bounding box center [295, 174] width 9 height 9
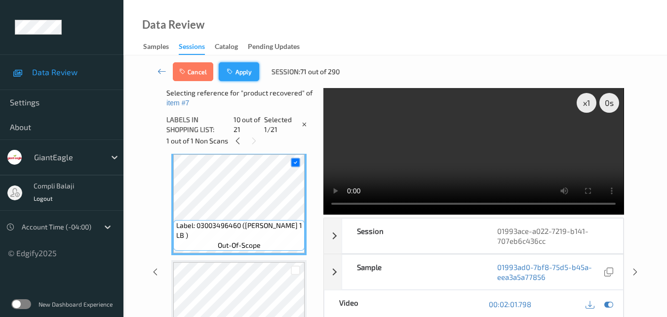
click at [237, 74] on button "Apply" at bounding box center [239, 71] width 40 height 19
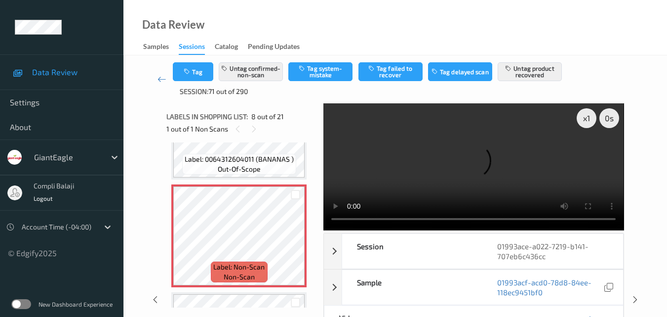
scroll to position [700, 0]
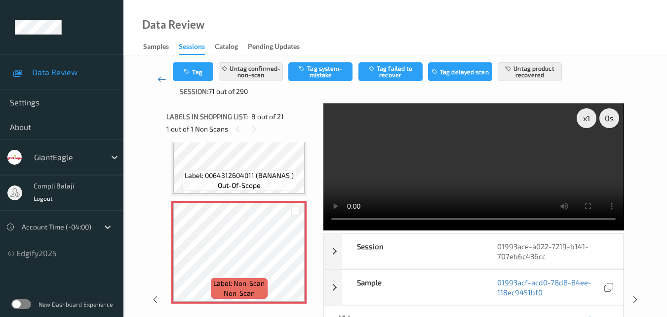
click at [158, 80] on icon at bounding box center [162, 79] width 9 height 10
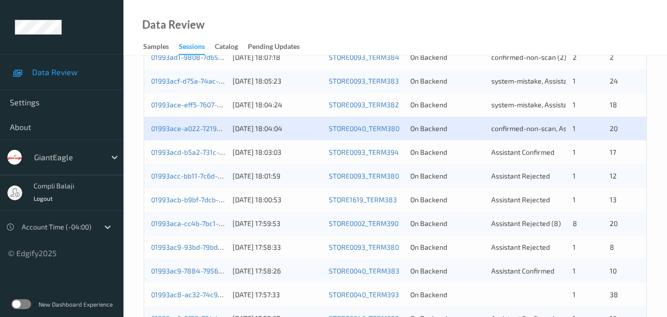
scroll to position [444, 0]
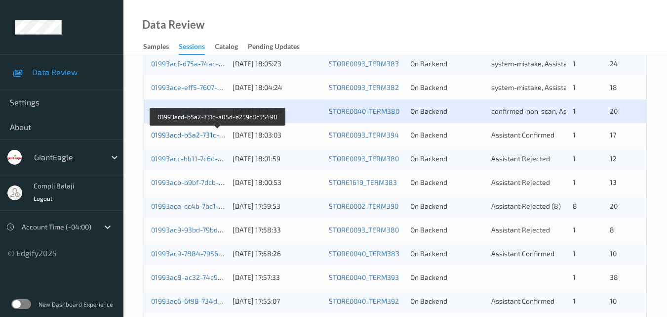
click at [198, 136] on link "01993acd-b5a2-731c-a05d-e259c8c55498" at bounding box center [218, 134] width 135 height 8
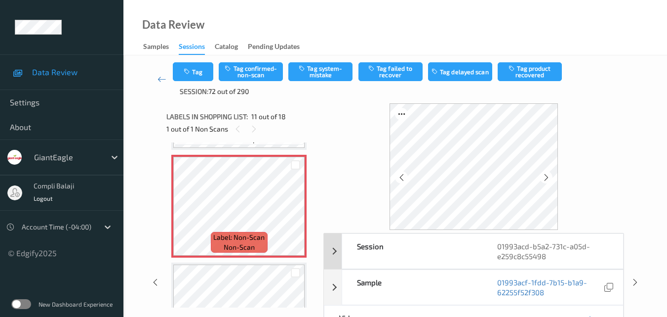
scroll to position [49, 0]
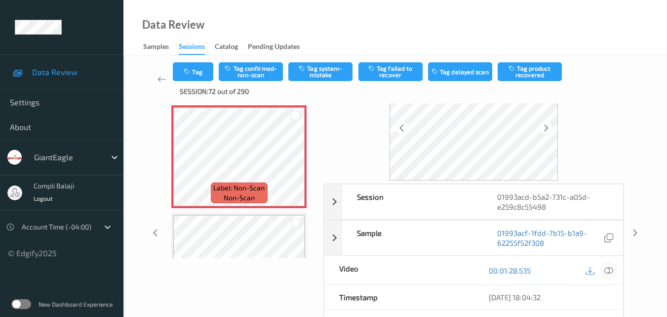
click at [607, 269] on icon at bounding box center [608, 269] width 9 height 9
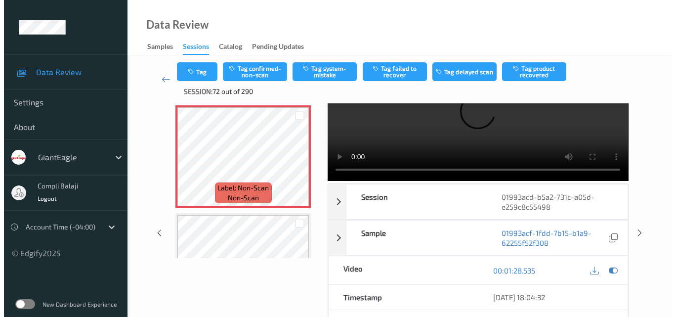
scroll to position [0, 0]
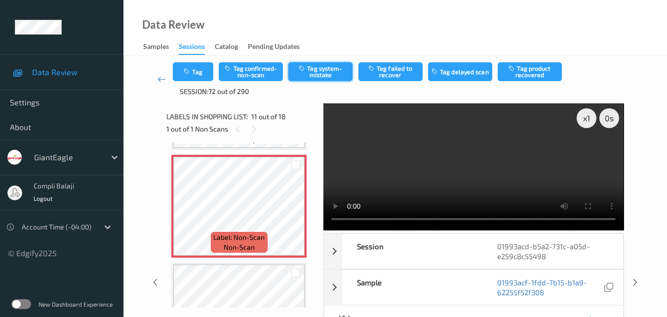
click at [331, 71] on button "Tag system-mistake" at bounding box center [320, 71] width 64 height 19
click at [201, 72] on button "Tag" at bounding box center [193, 71] width 40 height 19
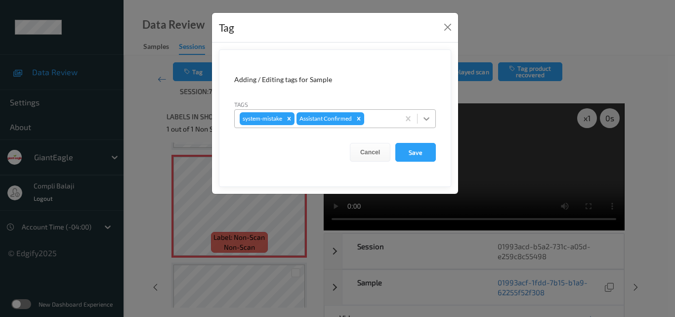
click at [428, 120] on icon at bounding box center [426, 119] width 10 height 10
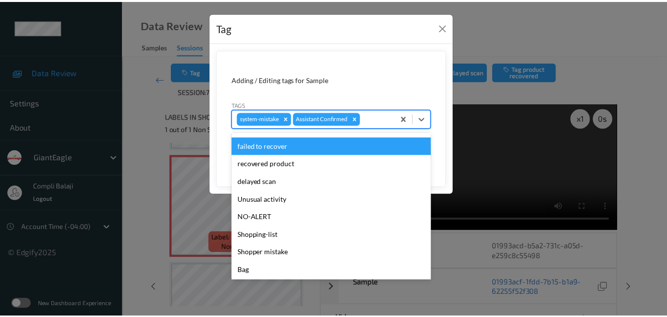
scroll to position [99, 0]
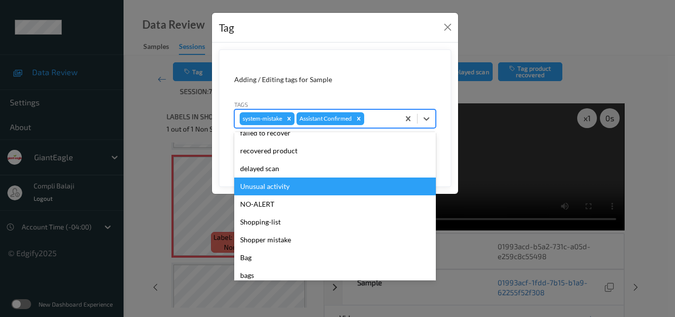
drag, startPoint x: 276, startPoint y: 187, endPoint x: 322, endPoint y: 159, distance: 54.3
click at [275, 187] on div "Unusual activity" at bounding box center [334, 186] width 201 height 18
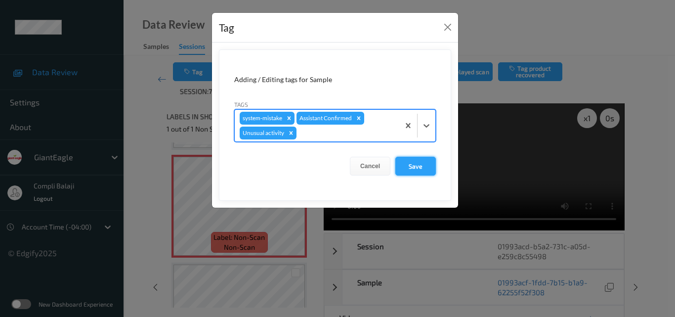
click at [423, 168] on button "Save" at bounding box center [415, 166] width 40 height 19
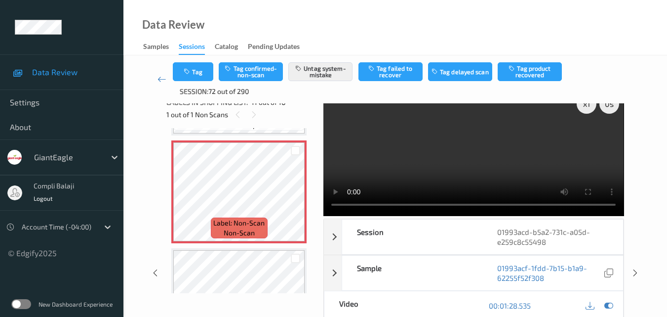
scroll to position [0, 0]
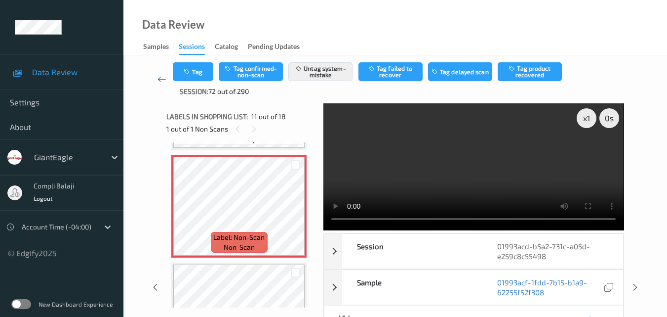
click at [160, 78] on icon at bounding box center [162, 79] width 9 height 10
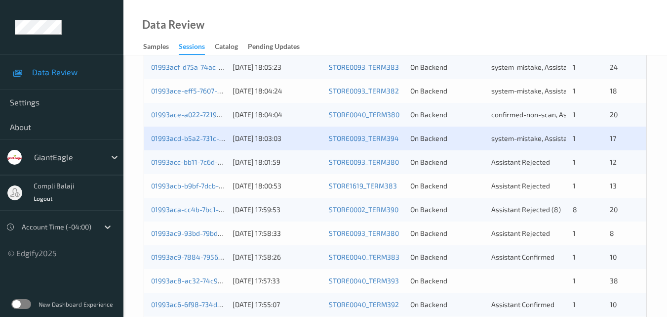
scroll to position [444, 0]
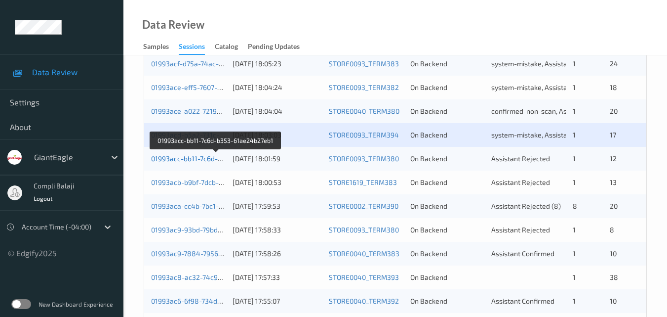
click at [204, 160] on link "01993acc-bb11-7c6d-b353-61ae24b27eb1" at bounding box center [216, 158] width 131 height 8
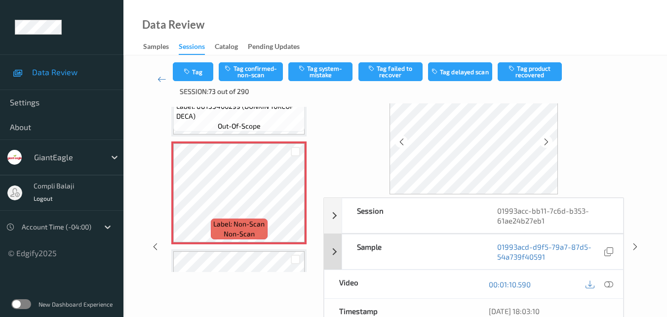
scroll to position [53, 0]
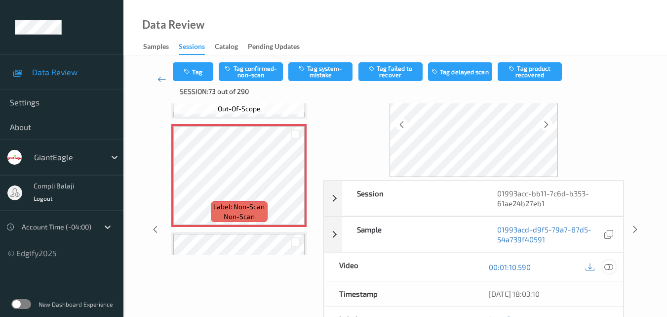
click at [612, 265] on icon at bounding box center [608, 266] width 9 height 9
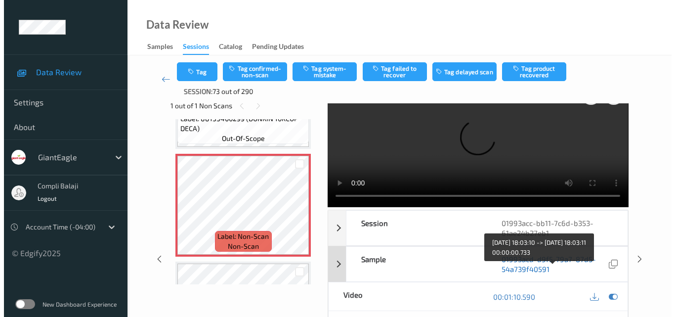
scroll to position [0, 0]
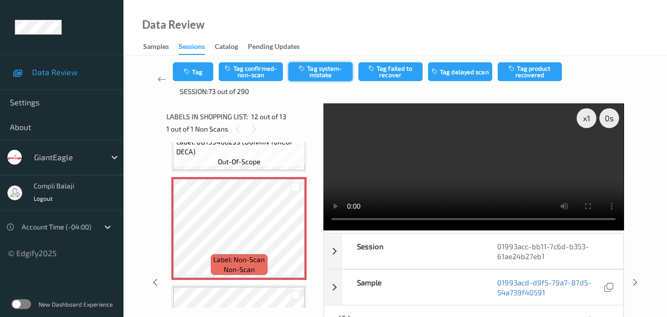
click at [327, 74] on button "Tag system-mistake" at bounding box center [320, 71] width 64 height 19
click at [198, 75] on button "Tag" at bounding box center [193, 71] width 40 height 19
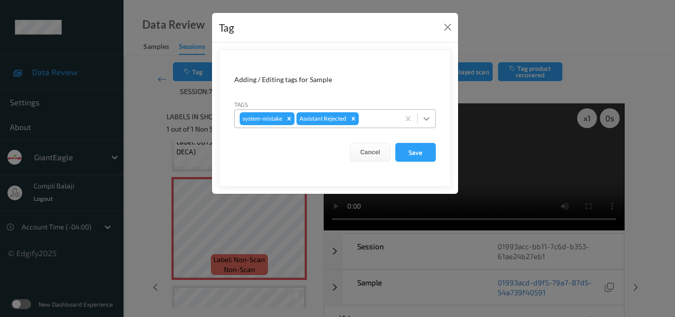
click at [428, 120] on icon at bounding box center [426, 119] width 10 height 10
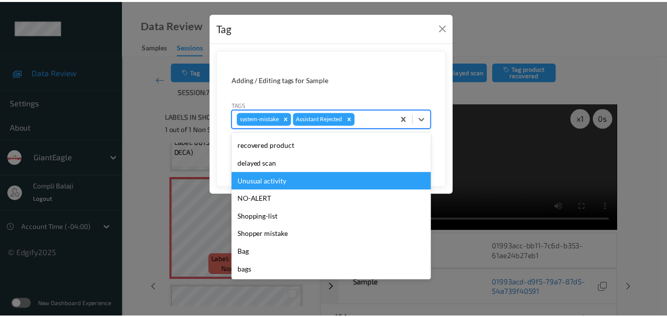
scroll to position [105, 0]
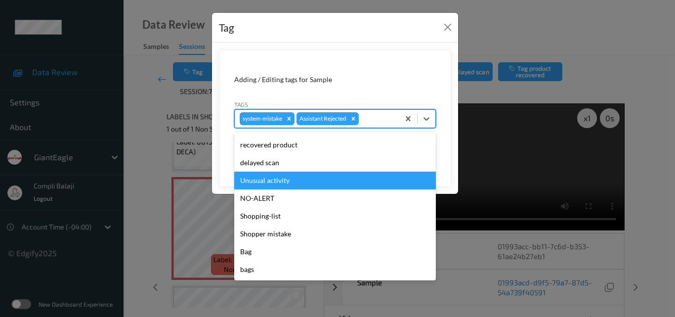
click at [267, 182] on div "Unusual activity" at bounding box center [334, 180] width 201 height 18
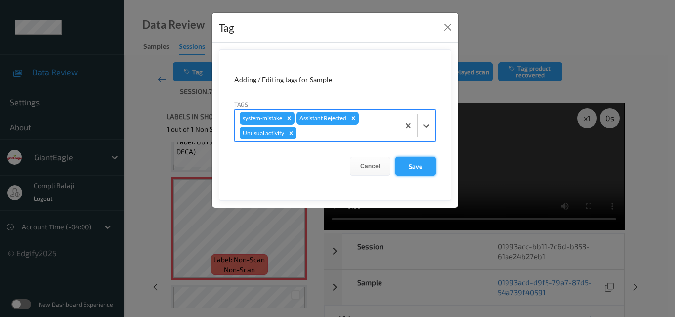
click at [411, 167] on button "Save" at bounding box center [415, 166] width 40 height 19
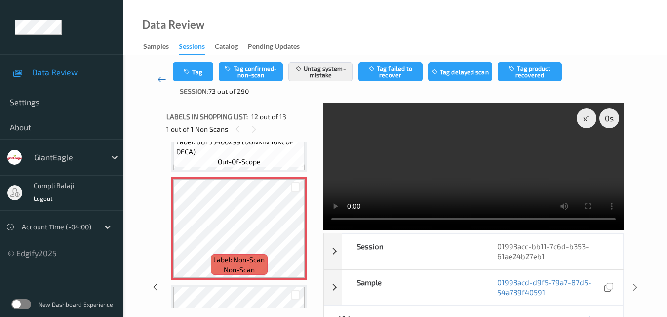
click at [159, 77] on icon at bounding box center [162, 79] width 9 height 10
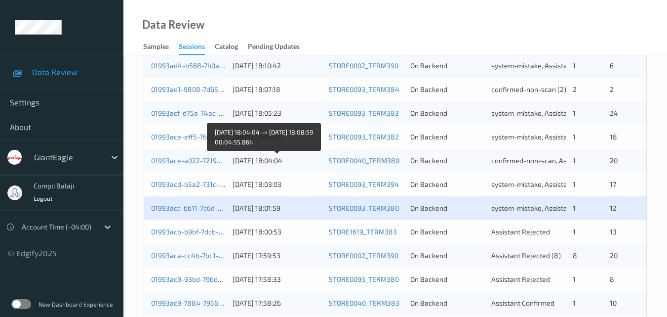
scroll to position [444, 0]
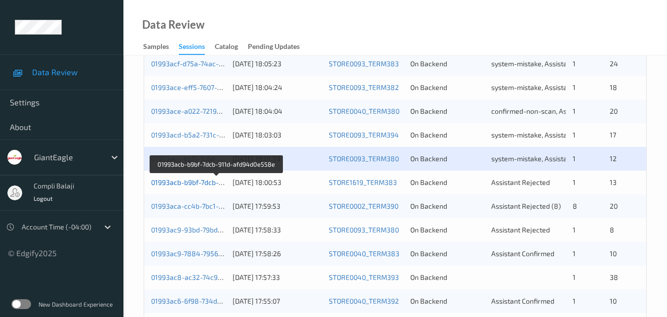
click at [199, 186] on link "01993acb-b9bf-7dcb-911d-afd94d0e558e" at bounding box center [216, 182] width 131 height 8
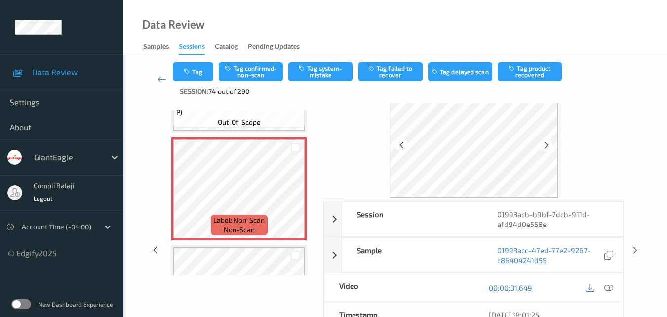
scroll to position [49, 0]
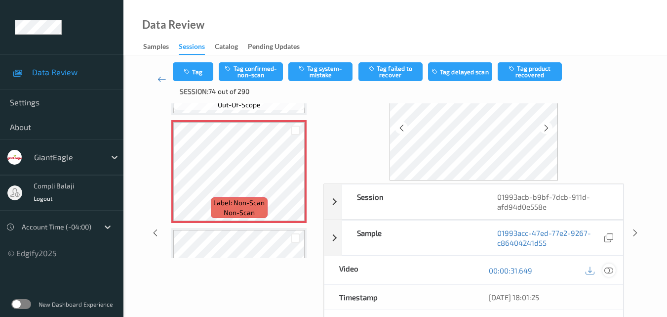
click at [610, 270] on icon at bounding box center [608, 269] width 9 height 9
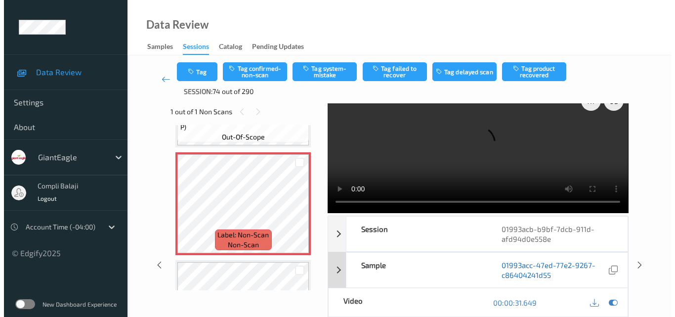
scroll to position [0, 0]
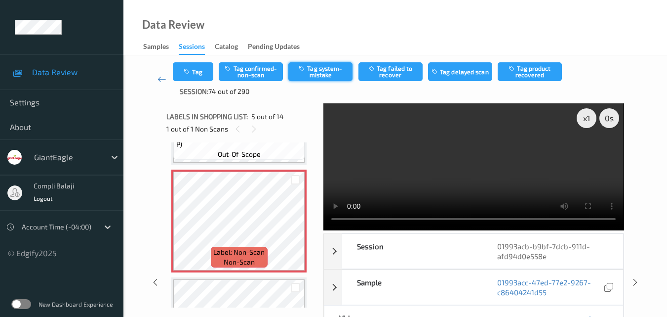
click at [329, 71] on button "Tag system-mistake" at bounding box center [320, 71] width 64 height 19
click at [196, 75] on button "Tag" at bounding box center [193, 71] width 40 height 19
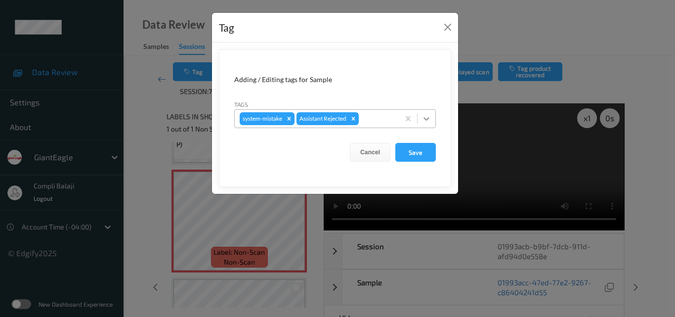
click at [429, 121] on icon at bounding box center [426, 119] width 10 height 10
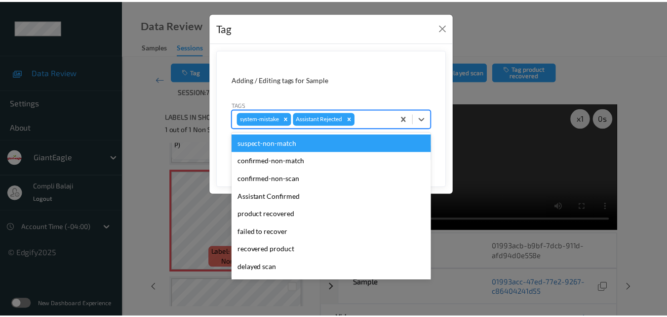
scroll to position [105, 0]
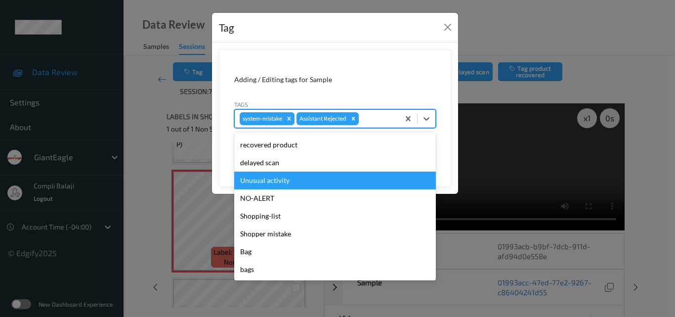
click at [286, 180] on div "Unusual activity" at bounding box center [334, 180] width 201 height 18
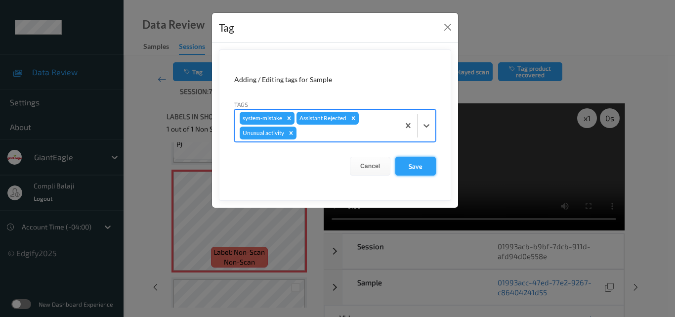
click at [416, 167] on button "Save" at bounding box center [415, 166] width 40 height 19
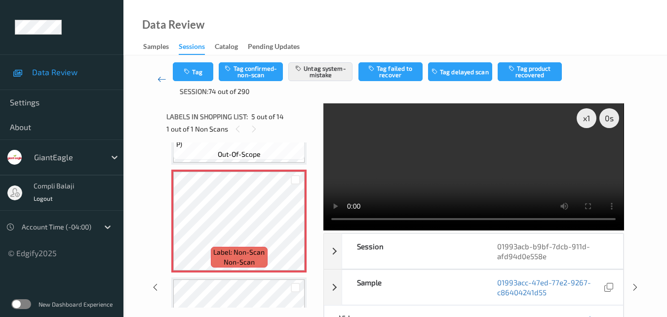
click at [159, 83] on icon at bounding box center [162, 79] width 9 height 10
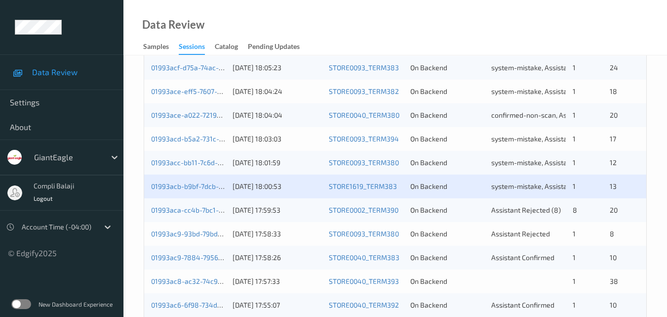
scroll to position [444, 0]
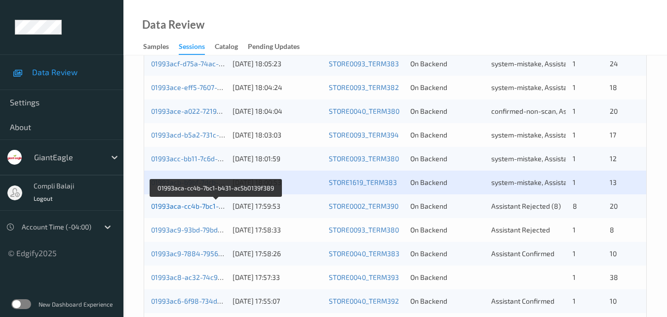
click at [186, 208] on link "01993aca-cc4b-7bc1-b431-ac5b0139f389" at bounding box center [216, 205] width 131 height 8
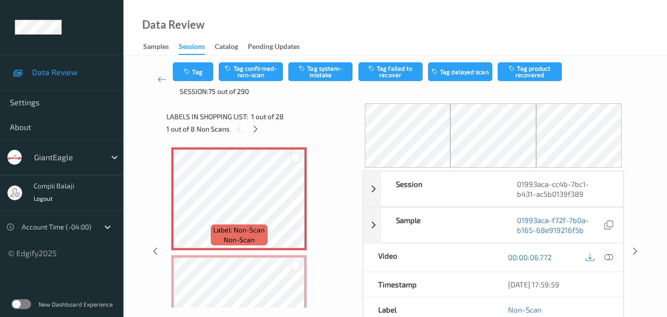
click at [607, 255] on icon at bounding box center [608, 256] width 9 height 9
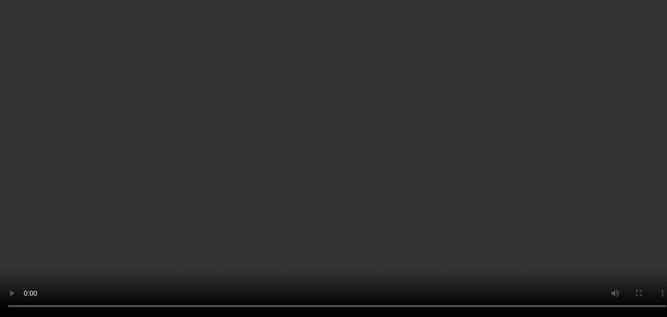
scroll to position [49, 0]
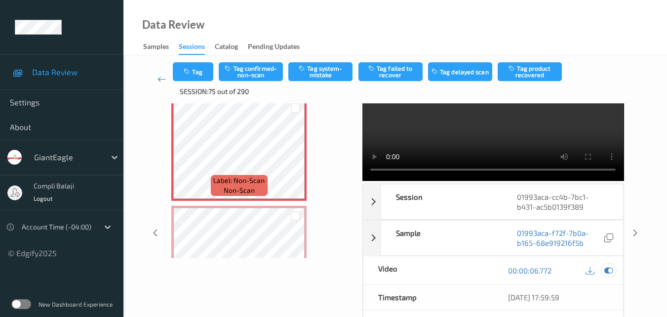
click at [612, 270] on icon at bounding box center [608, 270] width 9 height 9
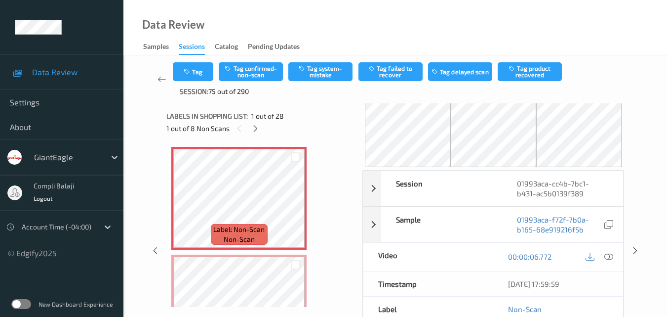
scroll to position [0, 0]
click at [605, 258] on icon at bounding box center [608, 256] width 9 height 9
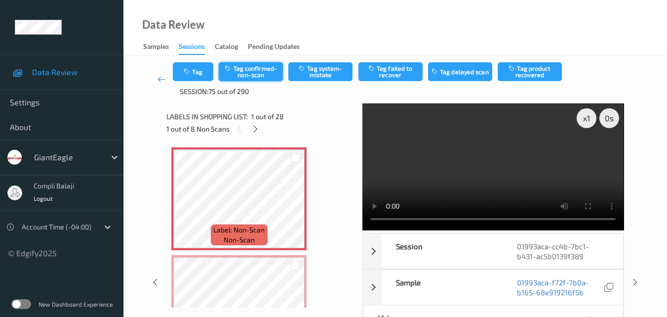
click at [254, 72] on button "Tag confirmed-non-scan" at bounding box center [251, 71] width 64 height 19
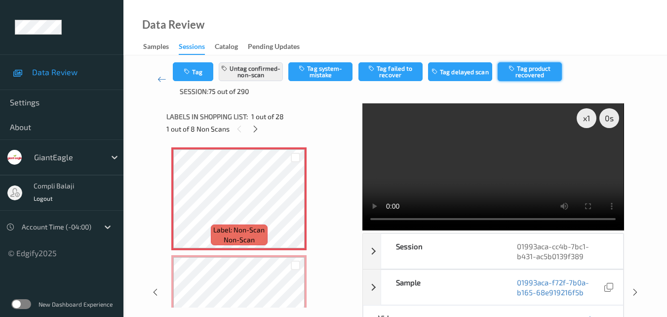
click at [540, 71] on button "Tag product recovered" at bounding box center [530, 71] width 64 height 19
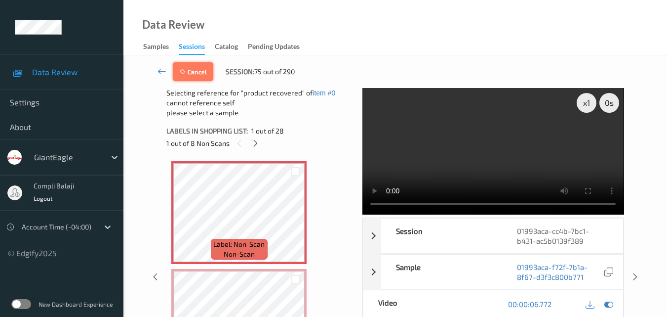
click at [193, 70] on button "Cancel" at bounding box center [193, 71] width 40 height 19
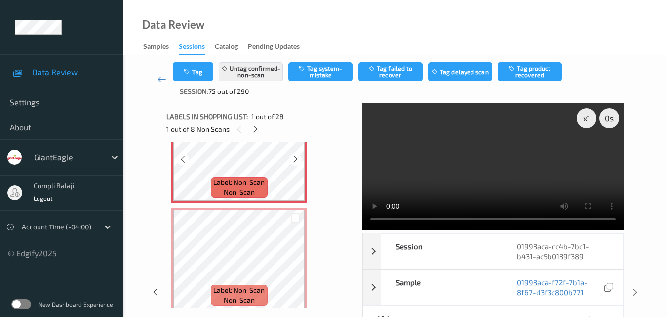
scroll to position [49, 0]
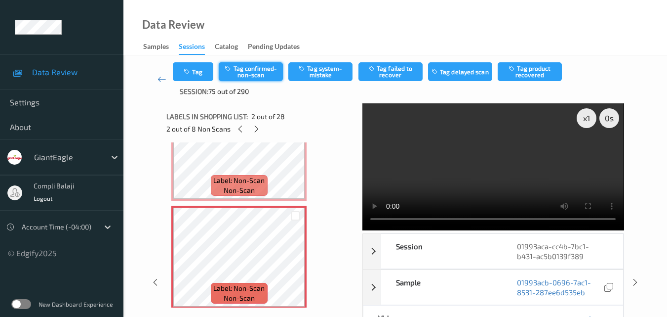
click at [252, 70] on button "Tag confirmed-non-scan" at bounding box center [251, 71] width 64 height 19
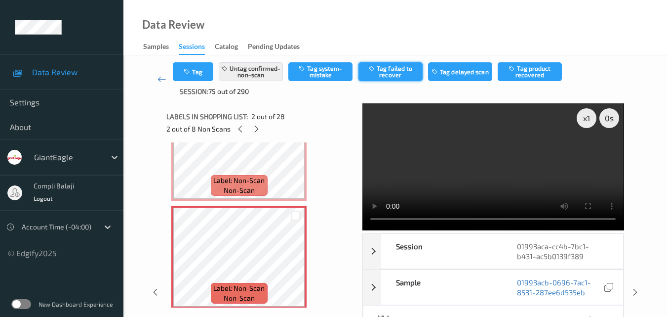
click at [403, 74] on button "Tag failed to recover" at bounding box center [391, 71] width 64 height 19
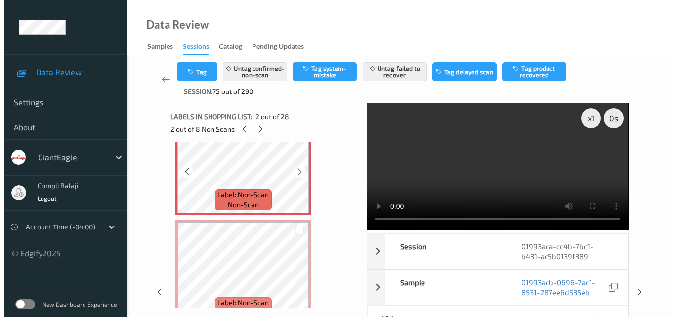
scroll to position [148, 0]
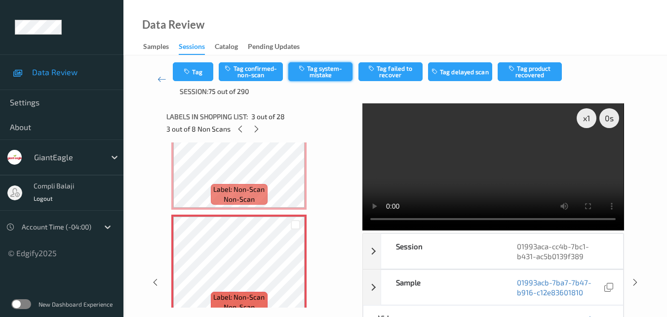
click at [321, 72] on button "Tag system-mistake" at bounding box center [320, 71] width 64 height 19
click at [202, 76] on button "Tag" at bounding box center [193, 71] width 40 height 19
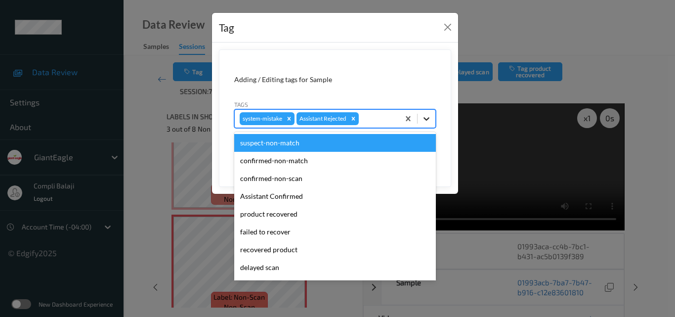
click at [426, 120] on icon at bounding box center [426, 119] width 10 height 10
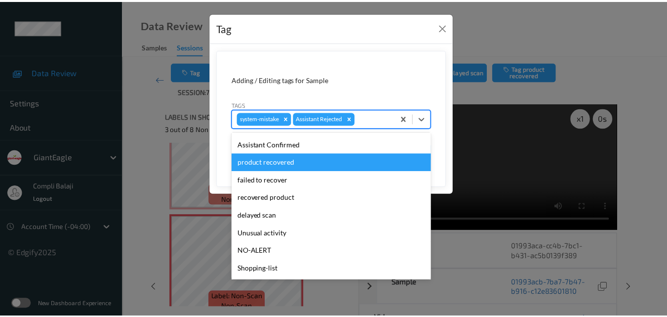
scroll to position [99, 0]
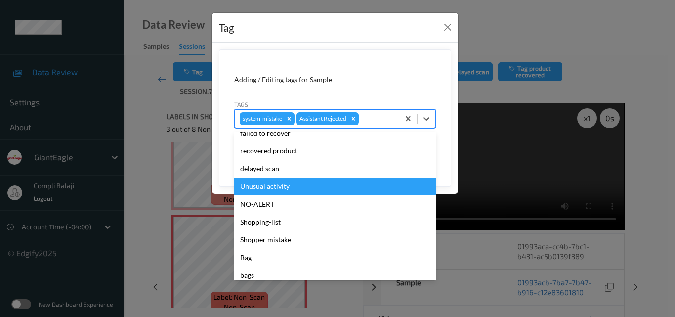
drag, startPoint x: 276, startPoint y: 188, endPoint x: 353, endPoint y: 179, distance: 78.0
click at [276, 187] on div "Unusual activity" at bounding box center [334, 186] width 201 height 18
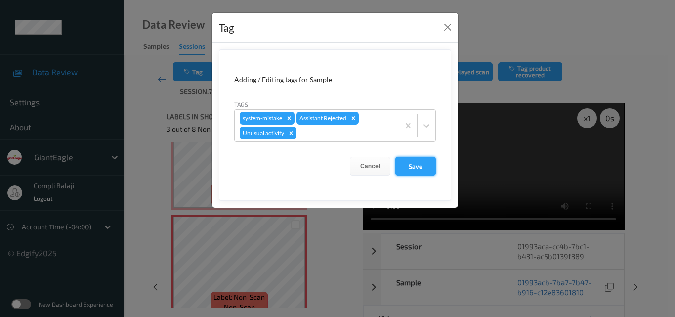
click at [420, 165] on button "Save" at bounding box center [415, 166] width 40 height 19
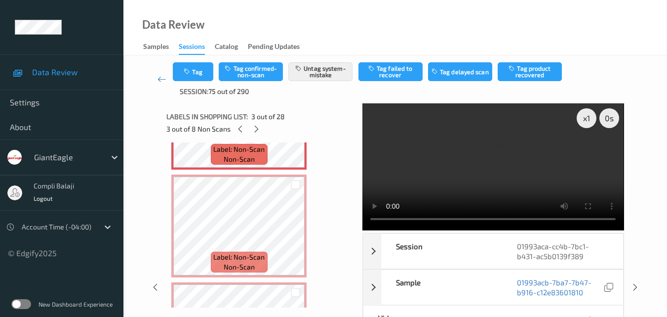
scroll to position [296, 0]
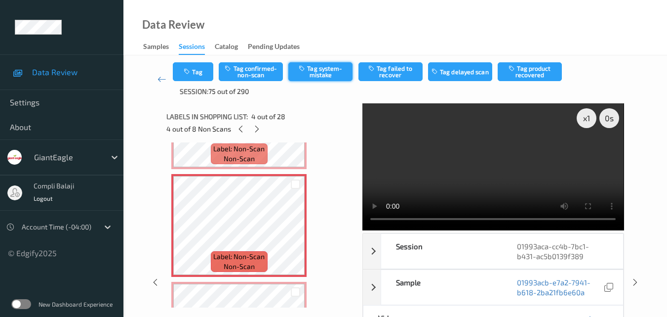
click at [325, 76] on button "Tag system-mistake" at bounding box center [320, 71] width 64 height 19
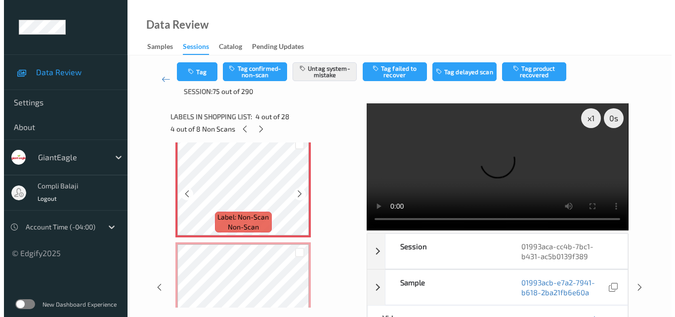
scroll to position [395, 0]
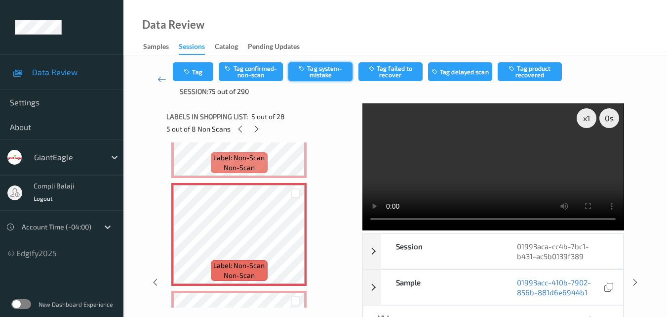
click at [340, 75] on button "Tag system-mistake" at bounding box center [320, 71] width 64 height 19
click at [194, 71] on button "Tag" at bounding box center [193, 71] width 40 height 19
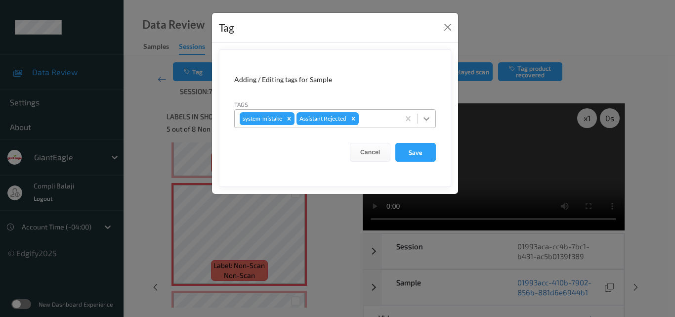
click at [427, 119] on icon at bounding box center [426, 118] width 6 height 3
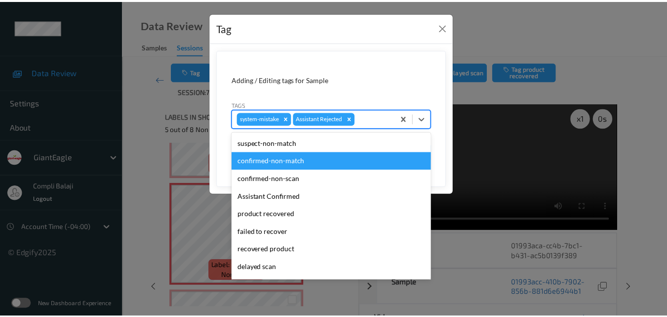
scroll to position [105, 0]
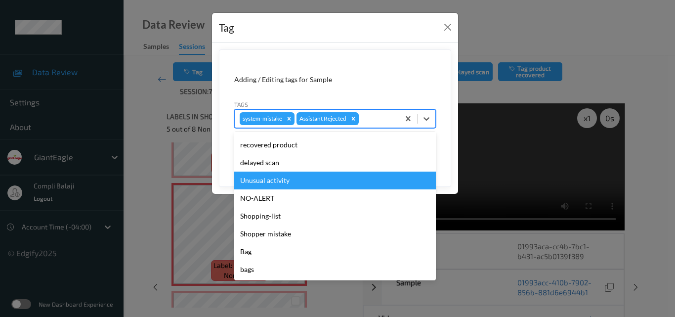
click at [285, 185] on div "Unusual activity" at bounding box center [334, 180] width 201 height 18
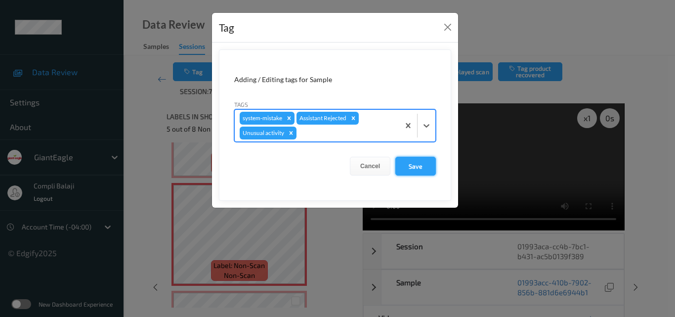
click at [422, 168] on button "Save" at bounding box center [415, 166] width 40 height 19
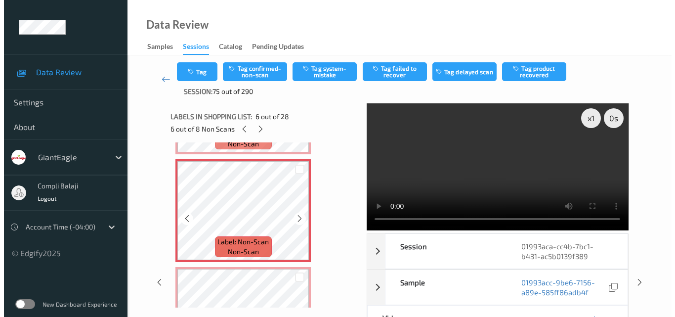
scroll to position [543, 0]
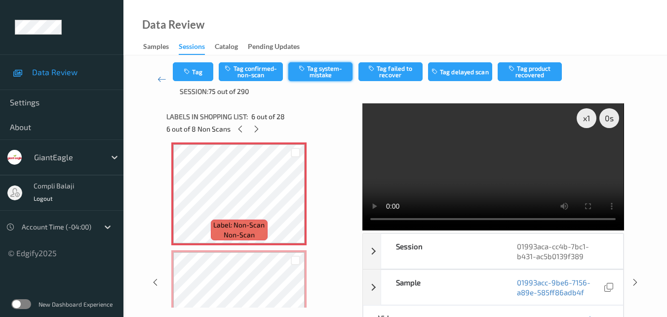
click at [322, 73] on button "Tag system-mistake" at bounding box center [320, 71] width 64 height 19
click at [199, 71] on button "Tag" at bounding box center [193, 71] width 40 height 19
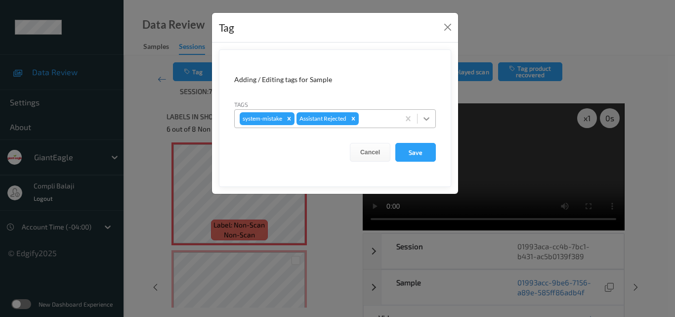
click at [423, 117] on icon at bounding box center [426, 119] width 10 height 10
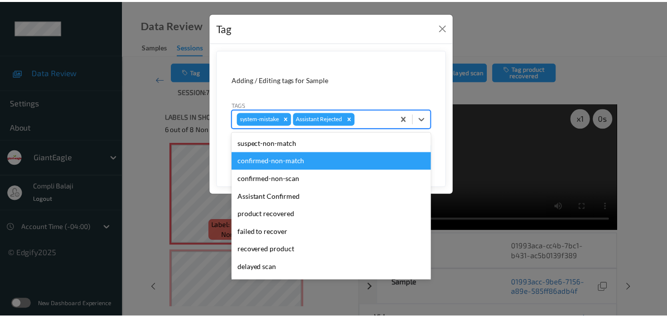
scroll to position [99, 0]
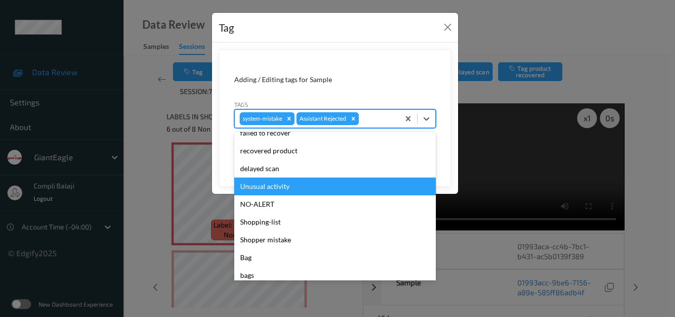
click at [262, 189] on div "Unusual activity" at bounding box center [334, 186] width 201 height 18
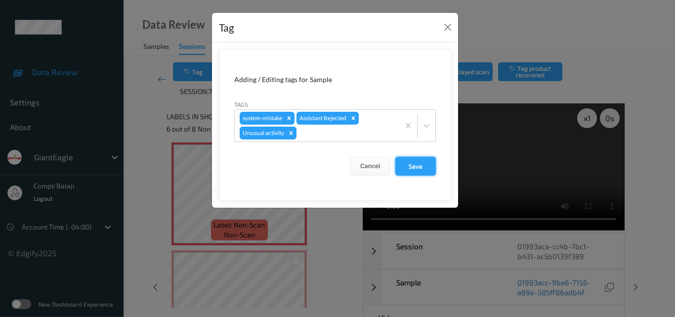
click at [424, 166] on button "Save" at bounding box center [415, 166] width 40 height 19
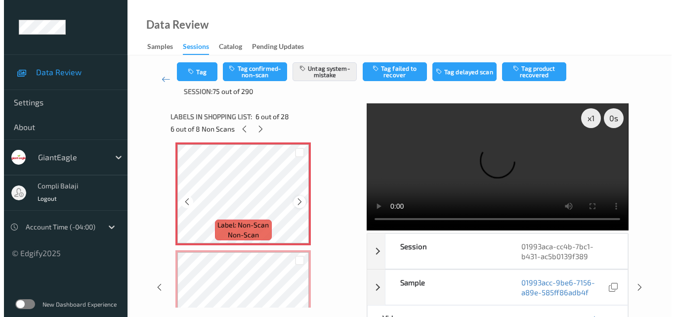
scroll to position [593, 0]
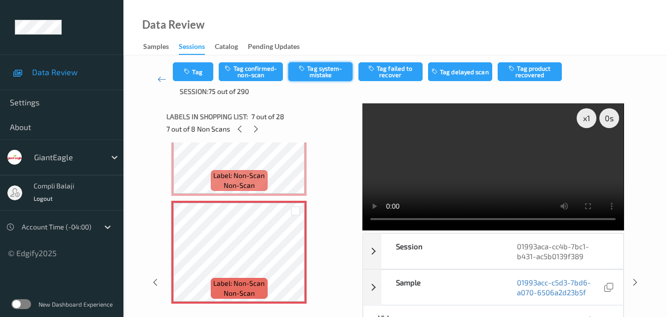
click at [325, 74] on button "Tag system-mistake" at bounding box center [320, 71] width 64 height 19
click at [200, 76] on button "Tag" at bounding box center [193, 71] width 40 height 19
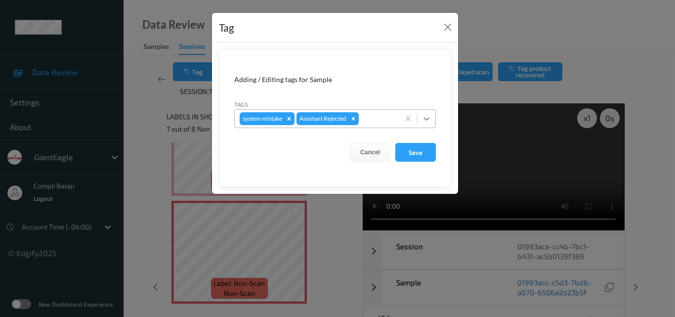
click at [425, 118] on icon at bounding box center [426, 118] width 6 height 3
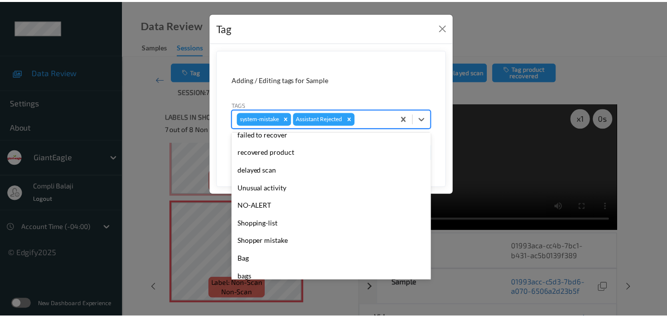
scroll to position [99, 0]
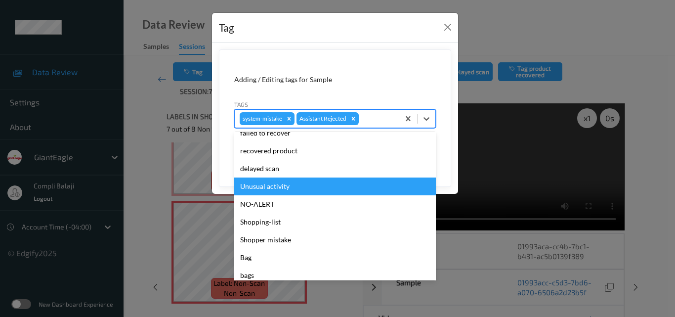
click at [292, 187] on div "Unusual activity" at bounding box center [334, 186] width 201 height 18
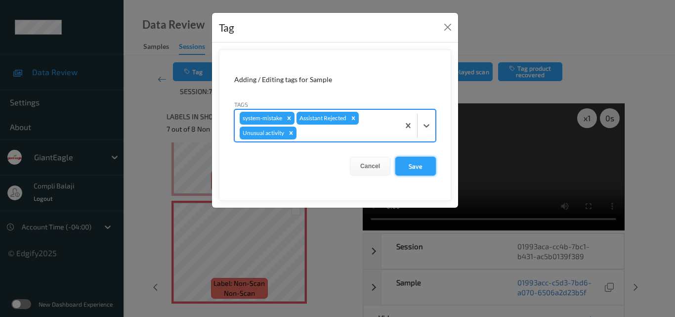
click at [417, 165] on button "Save" at bounding box center [415, 166] width 40 height 19
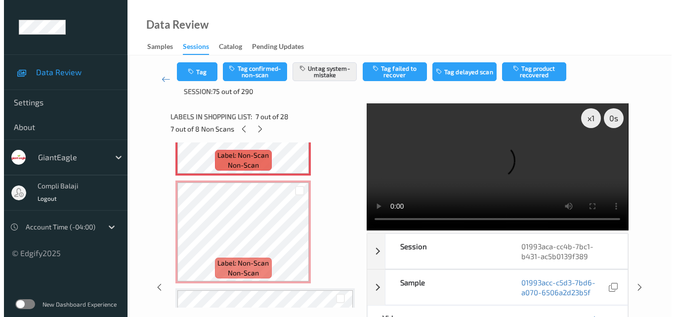
scroll to position [741, 0]
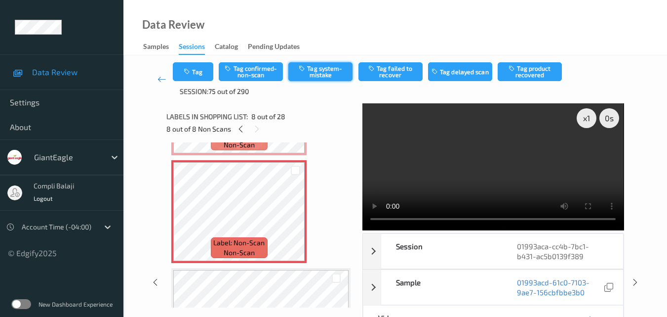
click at [327, 73] on button "Tag system-mistake" at bounding box center [320, 71] width 64 height 19
click at [206, 79] on button "Tag" at bounding box center [193, 71] width 40 height 19
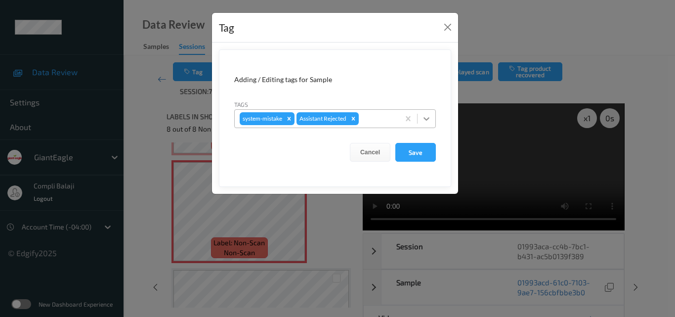
click at [428, 118] on icon at bounding box center [426, 118] width 6 height 3
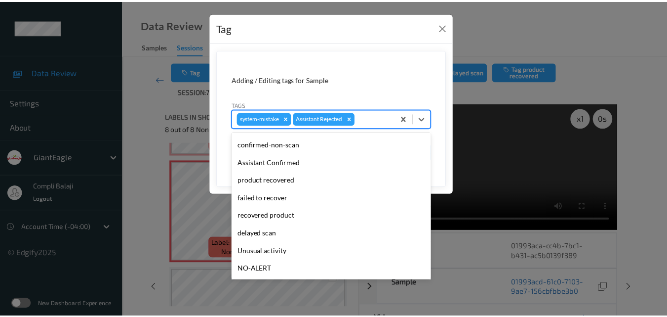
scroll to position [49, 0]
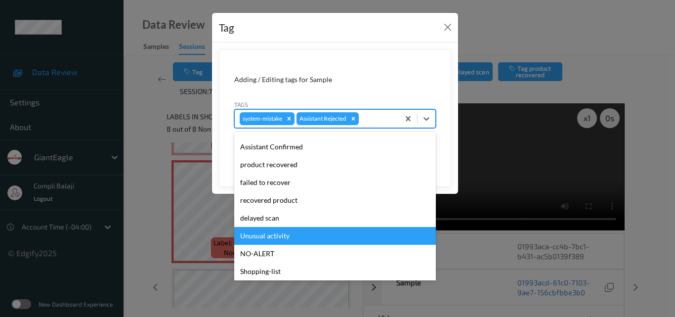
click at [265, 240] on div "Unusual activity" at bounding box center [334, 236] width 201 height 18
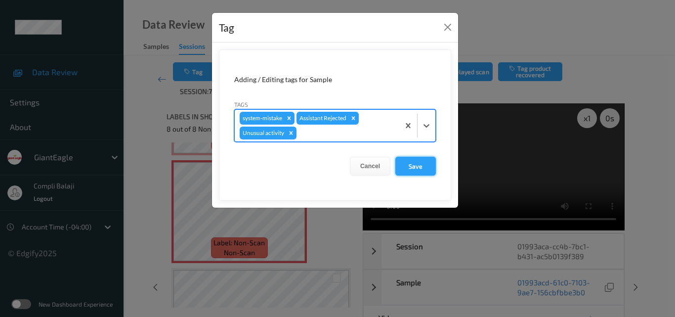
click at [420, 165] on button "Save" at bounding box center [415, 166] width 40 height 19
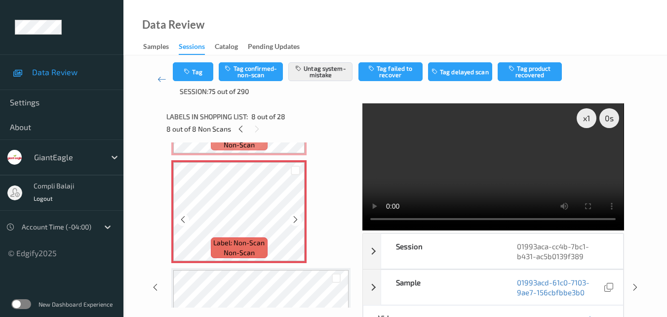
scroll to position [691, 0]
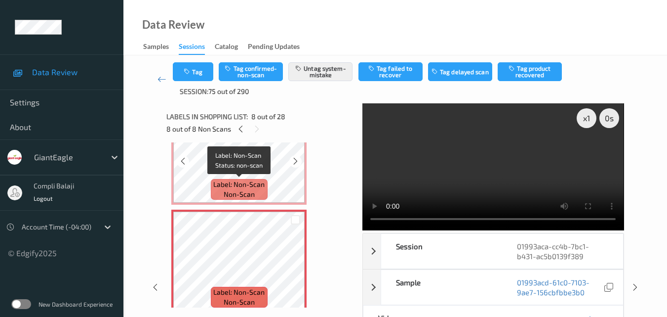
click at [261, 179] on div "Label: Non-Scan non-scan" at bounding box center [239, 189] width 56 height 21
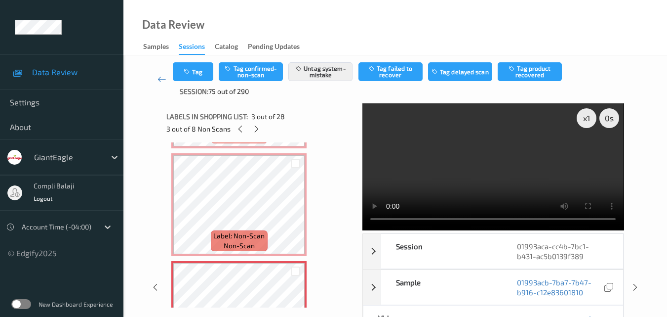
scroll to position [99, 0]
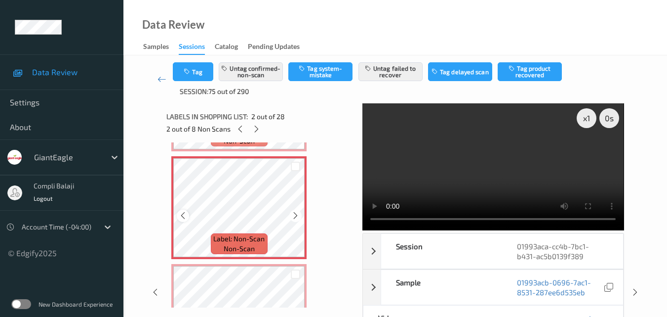
click at [179, 215] on icon at bounding box center [183, 215] width 8 height 9
click at [180, 215] on icon at bounding box center [183, 215] width 8 height 9
click at [298, 216] on icon at bounding box center [295, 215] width 8 height 9
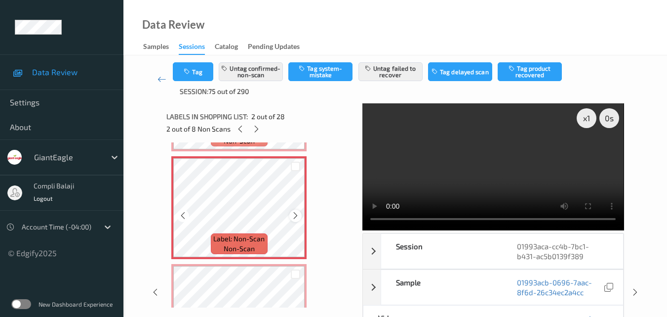
click at [297, 212] on icon at bounding box center [295, 215] width 8 height 9
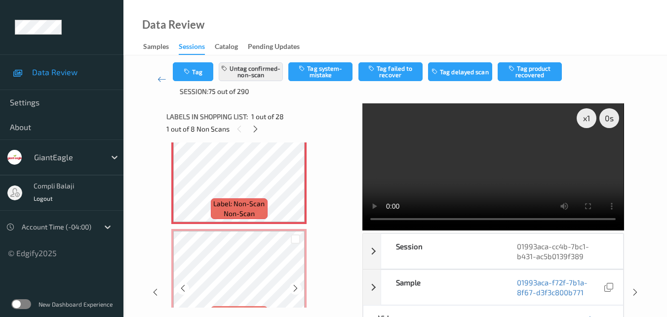
scroll to position [49, 0]
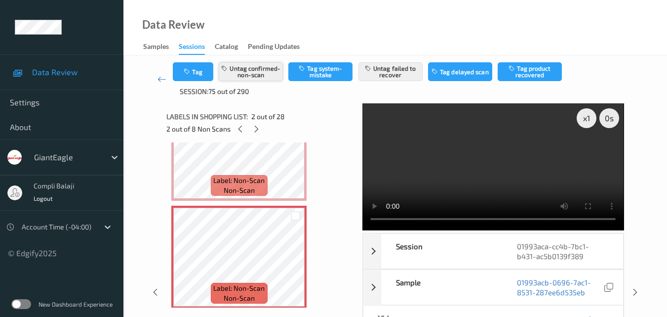
click at [251, 74] on button "Untag confirmed-non-scan" at bounding box center [251, 71] width 64 height 19
click at [389, 76] on button "Untag failed to recover" at bounding box center [391, 71] width 64 height 19
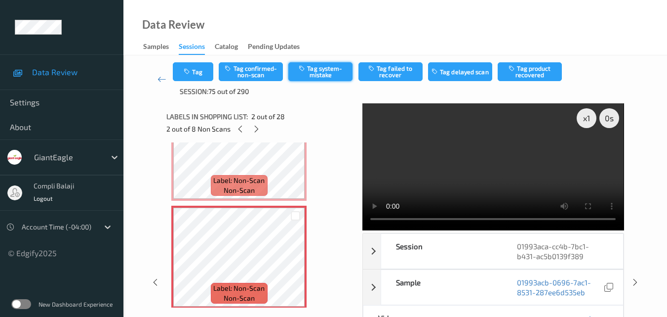
click at [320, 74] on button "Tag system-mistake" at bounding box center [320, 71] width 64 height 19
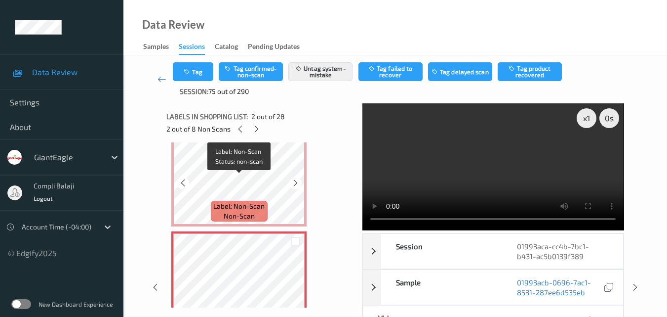
scroll to position [0, 0]
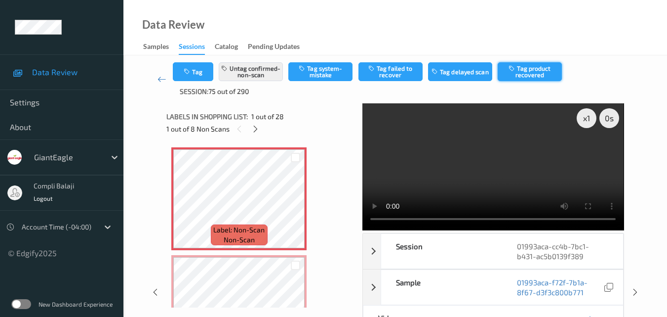
click at [550, 74] on button "Tag product recovered" at bounding box center [530, 71] width 64 height 19
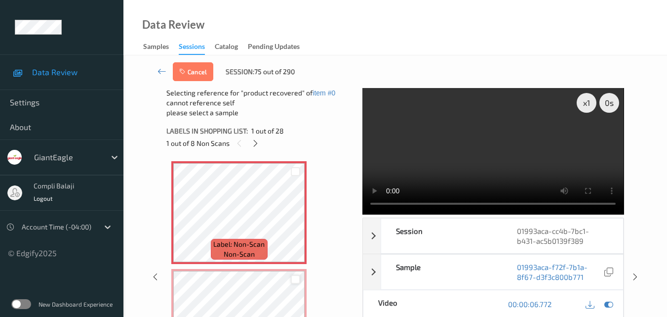
click at [298, 278] on div at bounding box center [295, 279] width 9 height 9
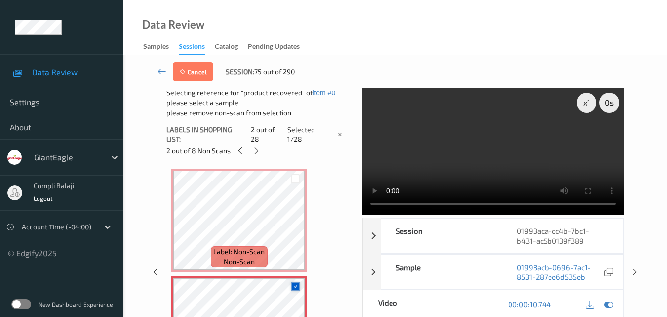
click at [297, 281] on div at bounding box center [295, 285] width 9 height 9
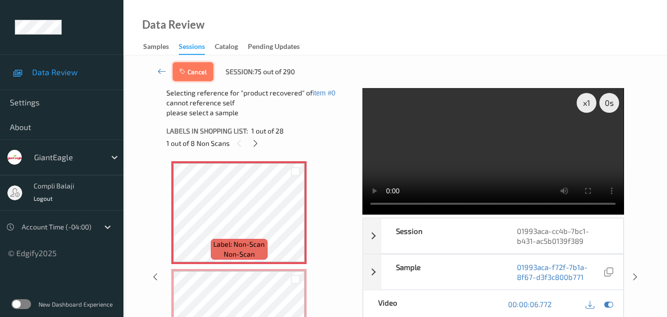
click at [201, 75] on button "Cancel" at bounding box center [193, 71] width 40 height 19
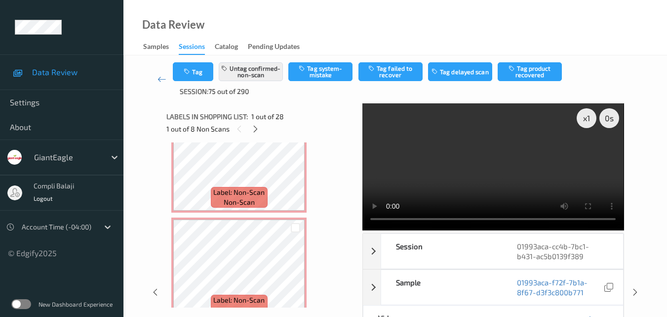
scroll to position [691, 0]
